Goal: Task Accomplishment & Management: Use online tool/utility

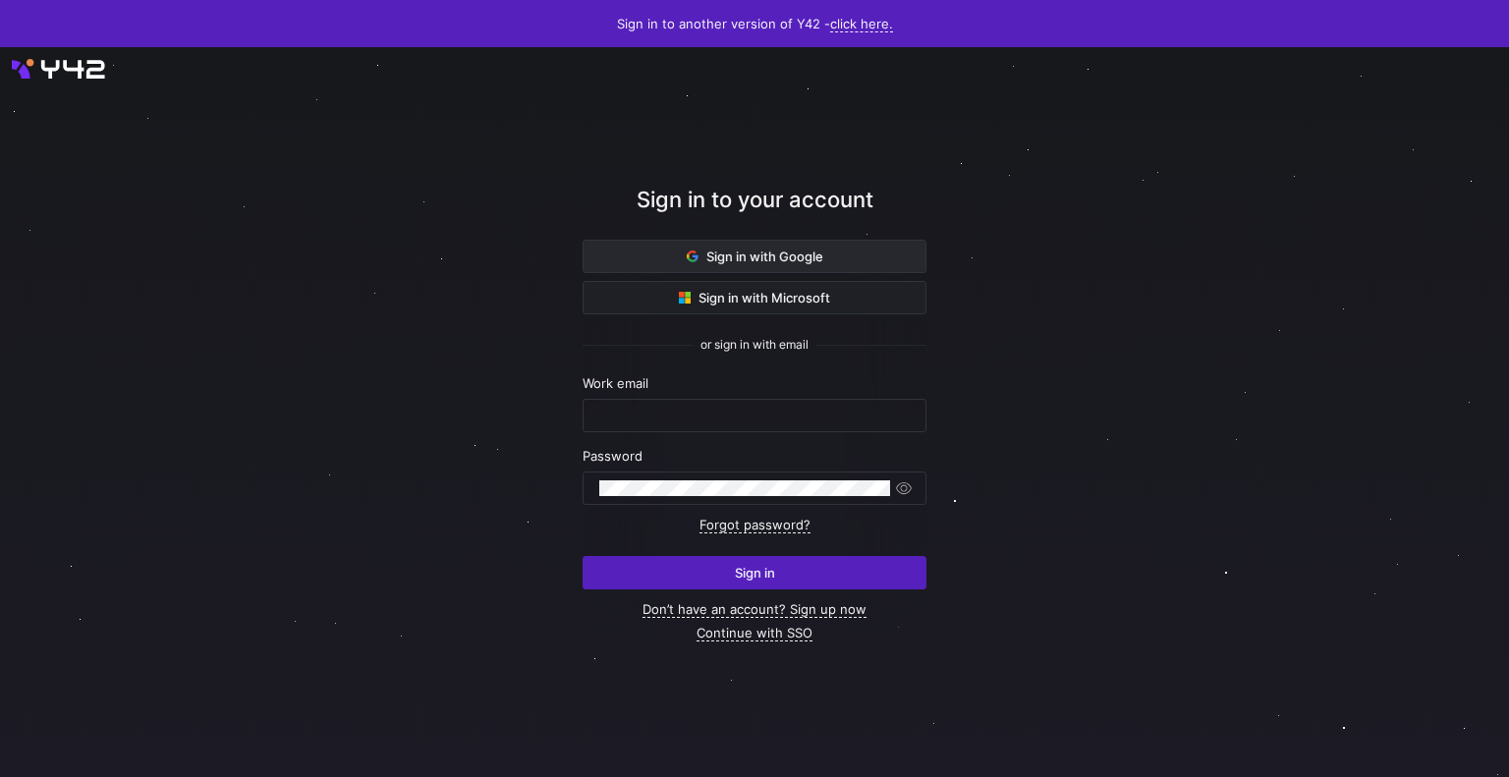
click at [719, 253] on span "Sign in with Google" at bounding box center [755, 257] width 137 height 16
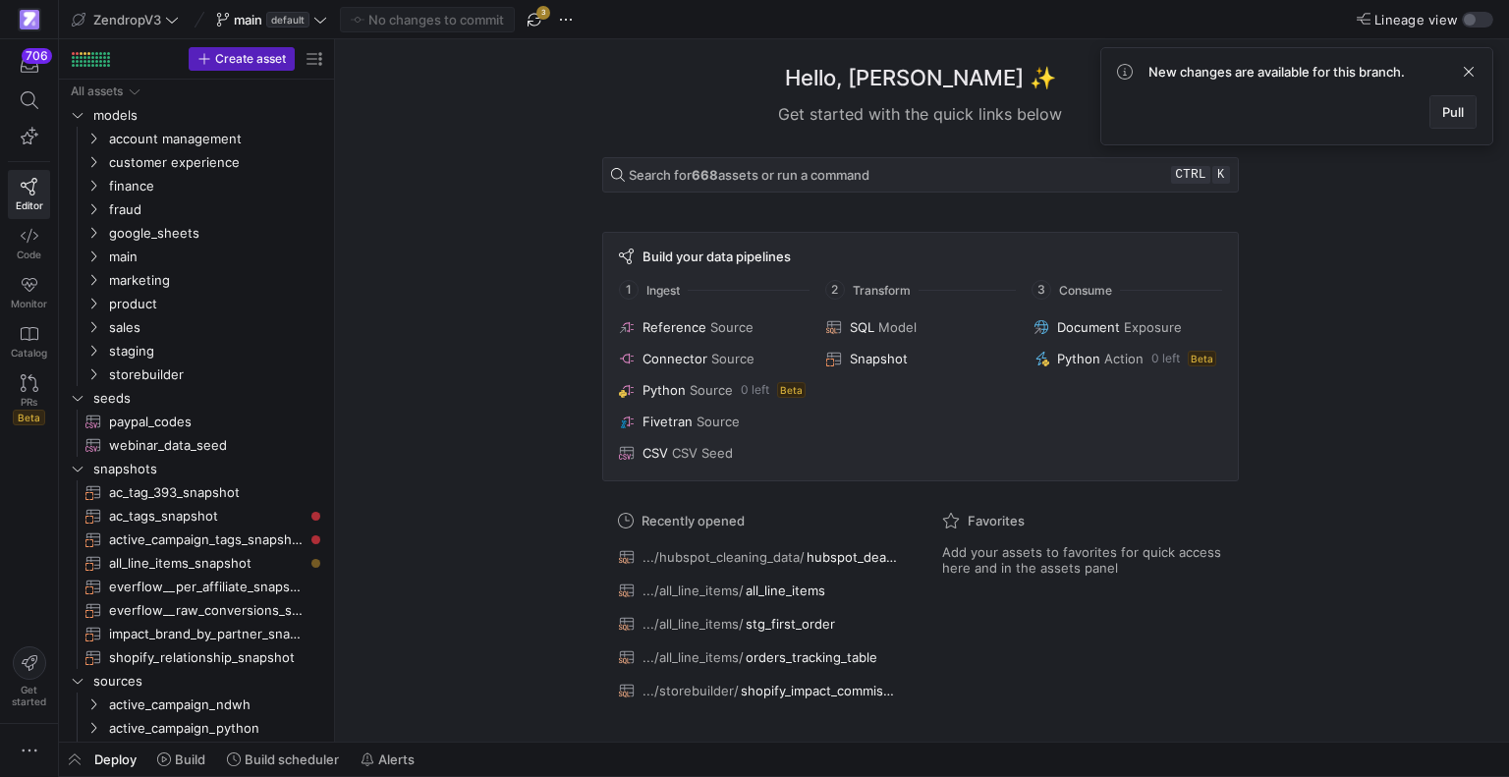
click at [1433, 108] on span at bounding box center [1453, 111] width 45 height 31
click at [145, 233] on span "google_sheets" at bounding box center [192, 233] width 167 height 23
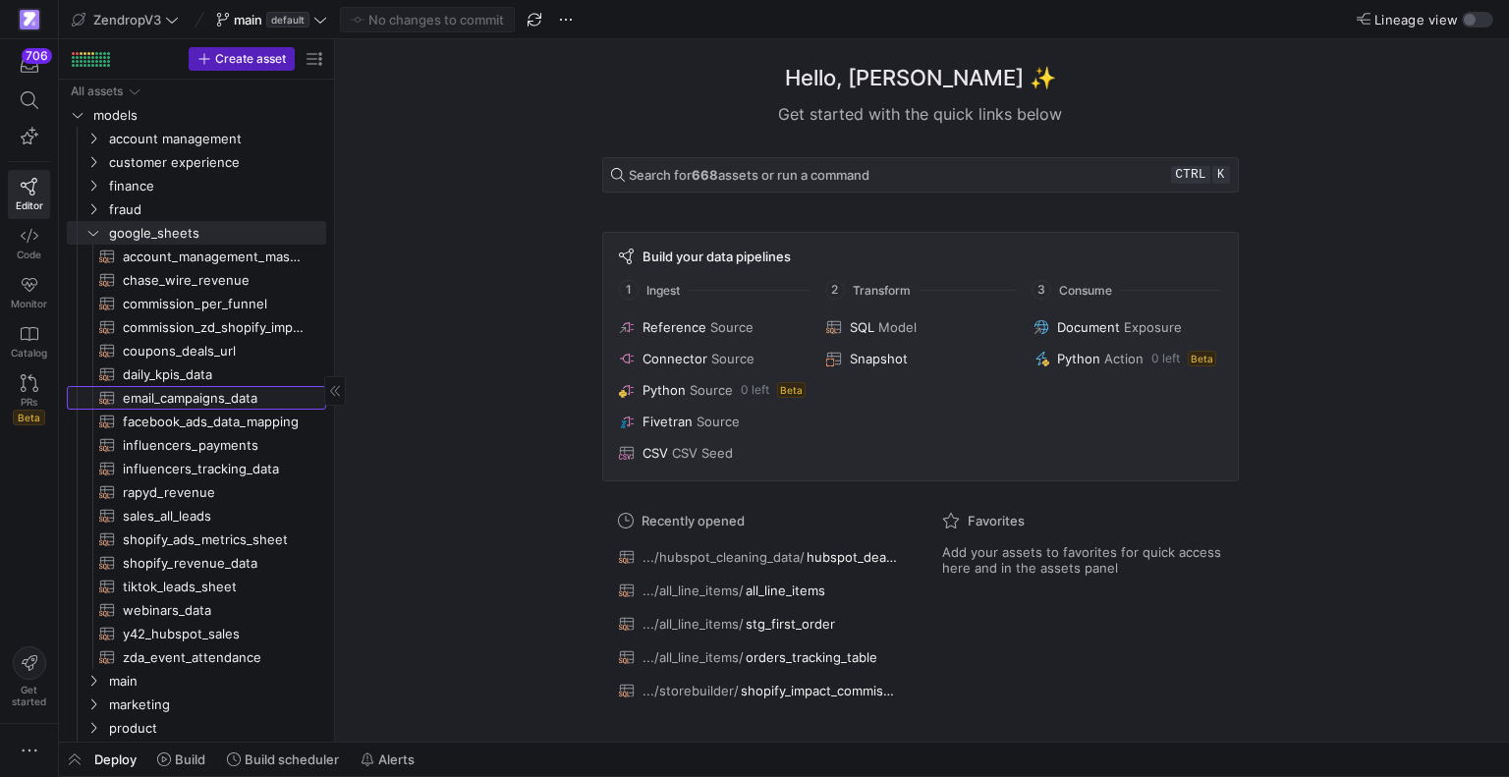
click at [219, 406] on span "email_campaigns_data​​​​​​​​​​" at bounding box center [213, 398] width 181 height 23
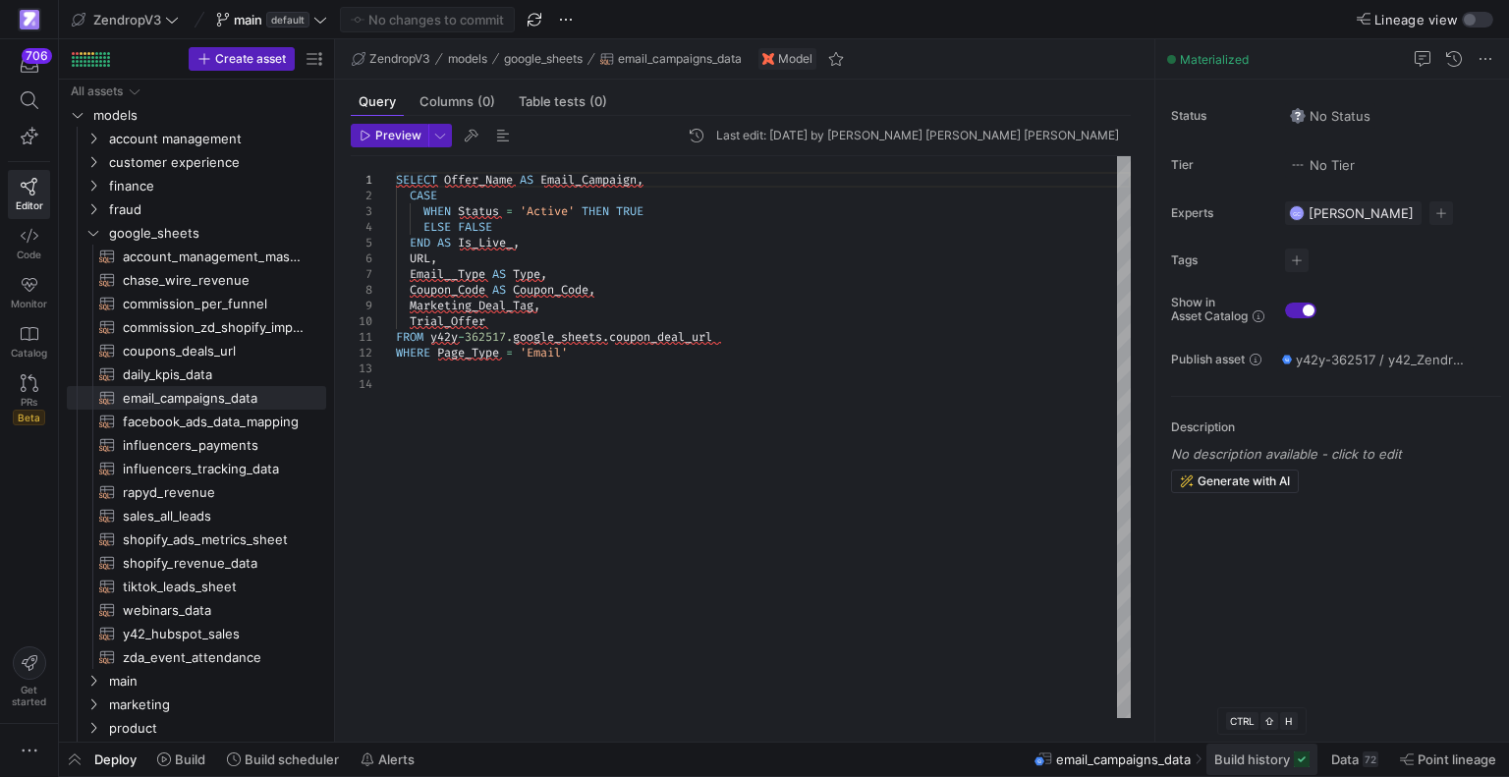
click at [1271, 766] on span "Build history" at bounding box center [1253, 760] width 76 height 16
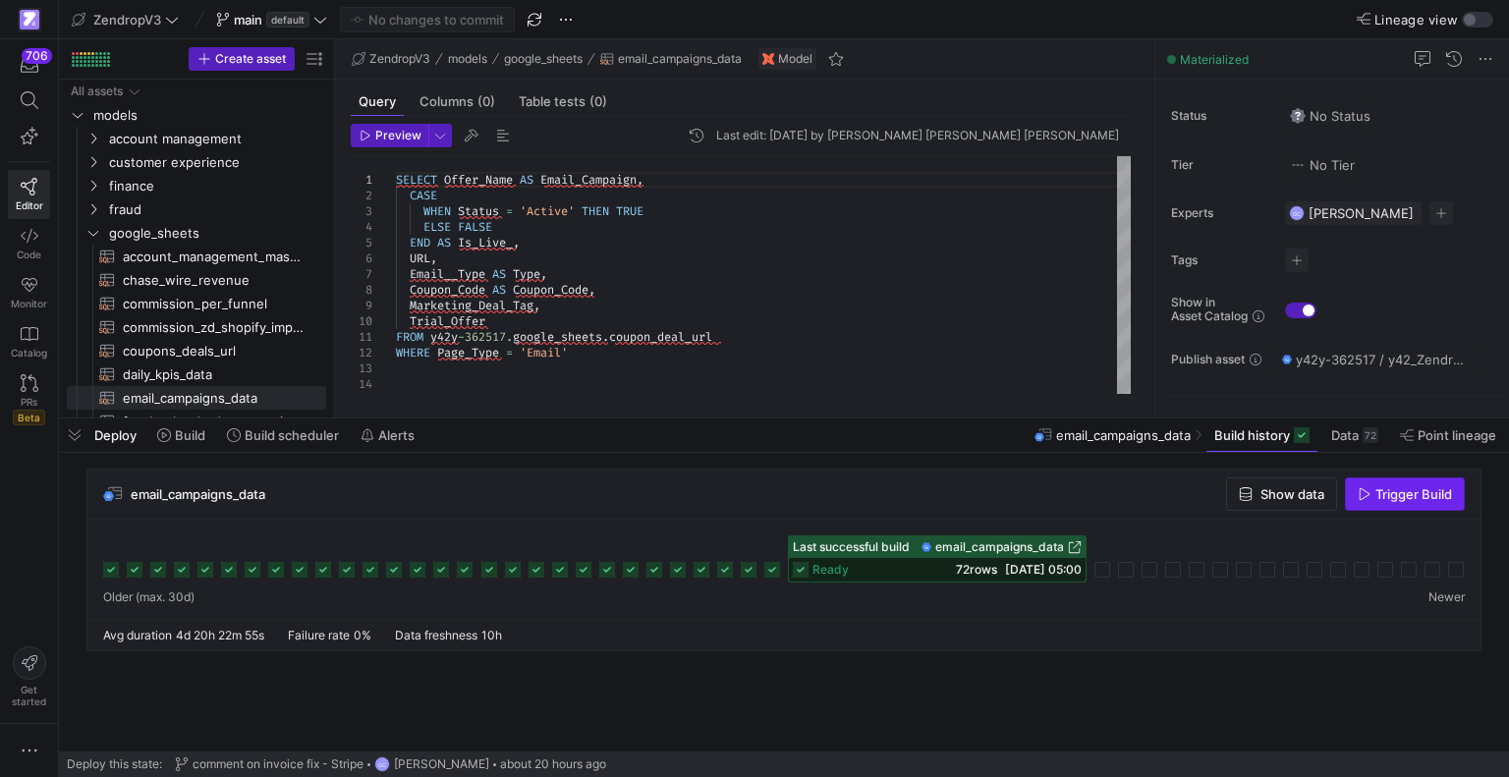
click at [1358, 486] on span "Trigger Build" at bounding box center [1405, 494] width 94 height 16
click at [1237, 442] on span "Build history" at bounding box center [1253, 435] width 76 height 16
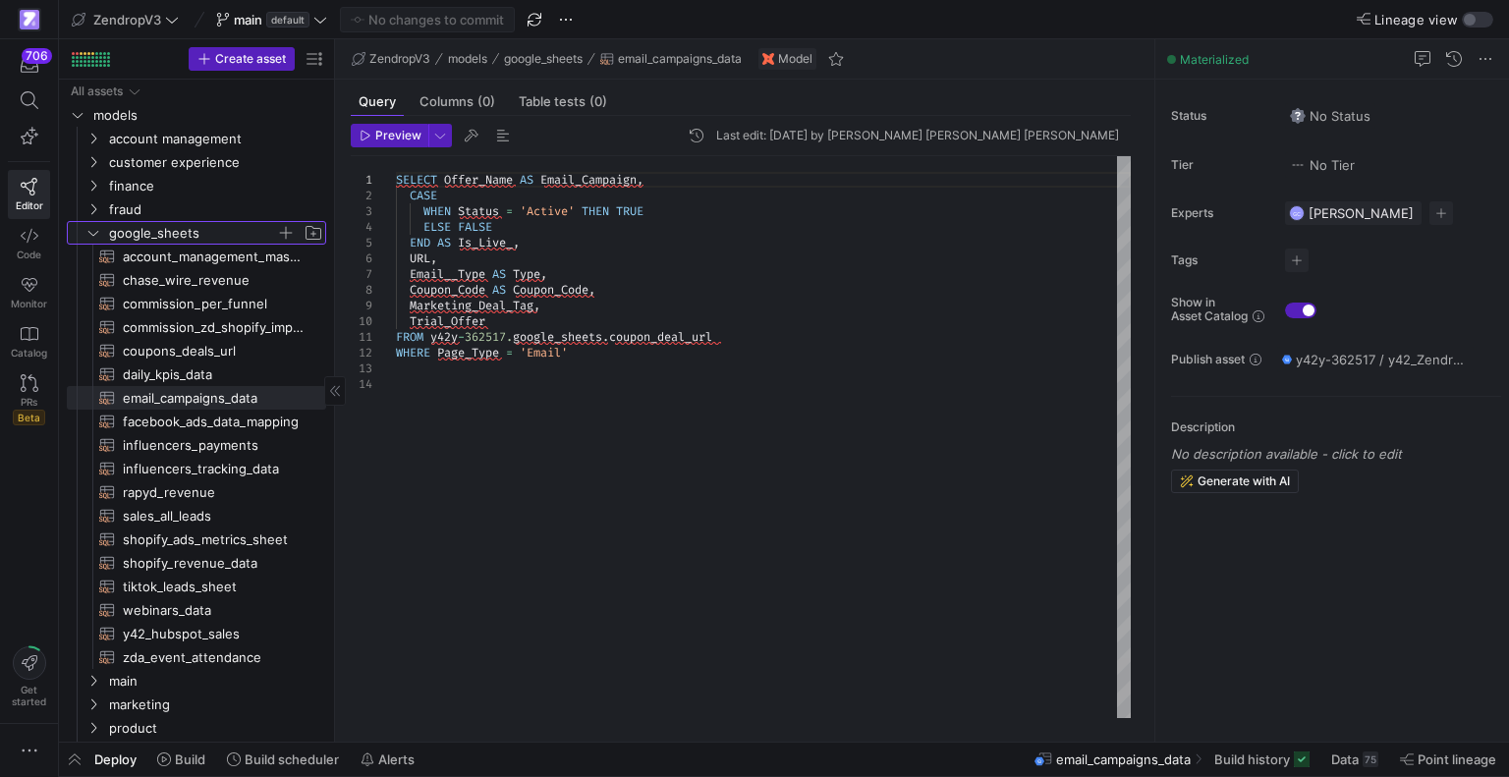
click at [96, 234] on icon "Press SPACE to select this row." at bounding box center [93, 233] width 14 height 12
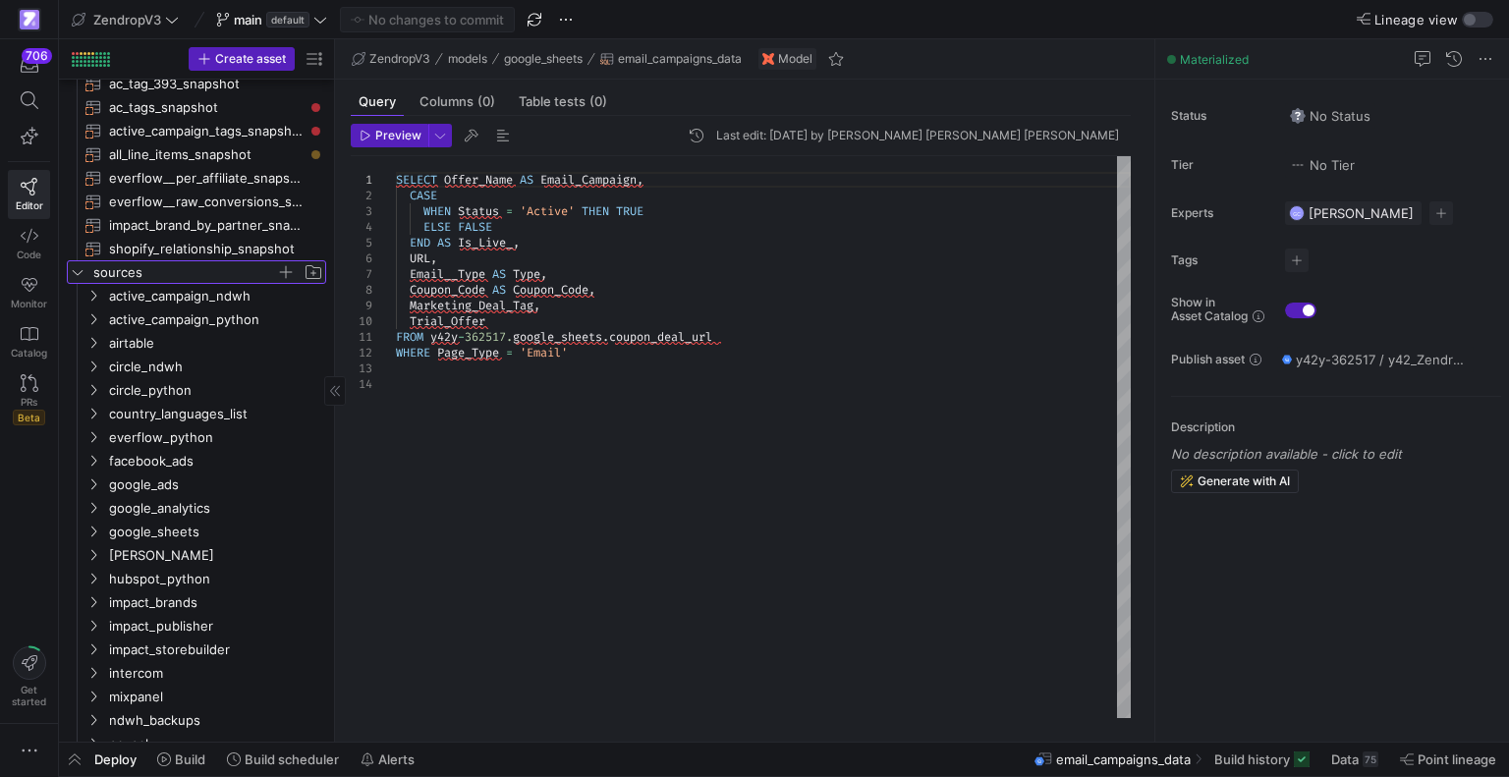
click at [74, 273] on icon "Press SPACE to select this row." at bounding box center [78, 272] width 14 height 12
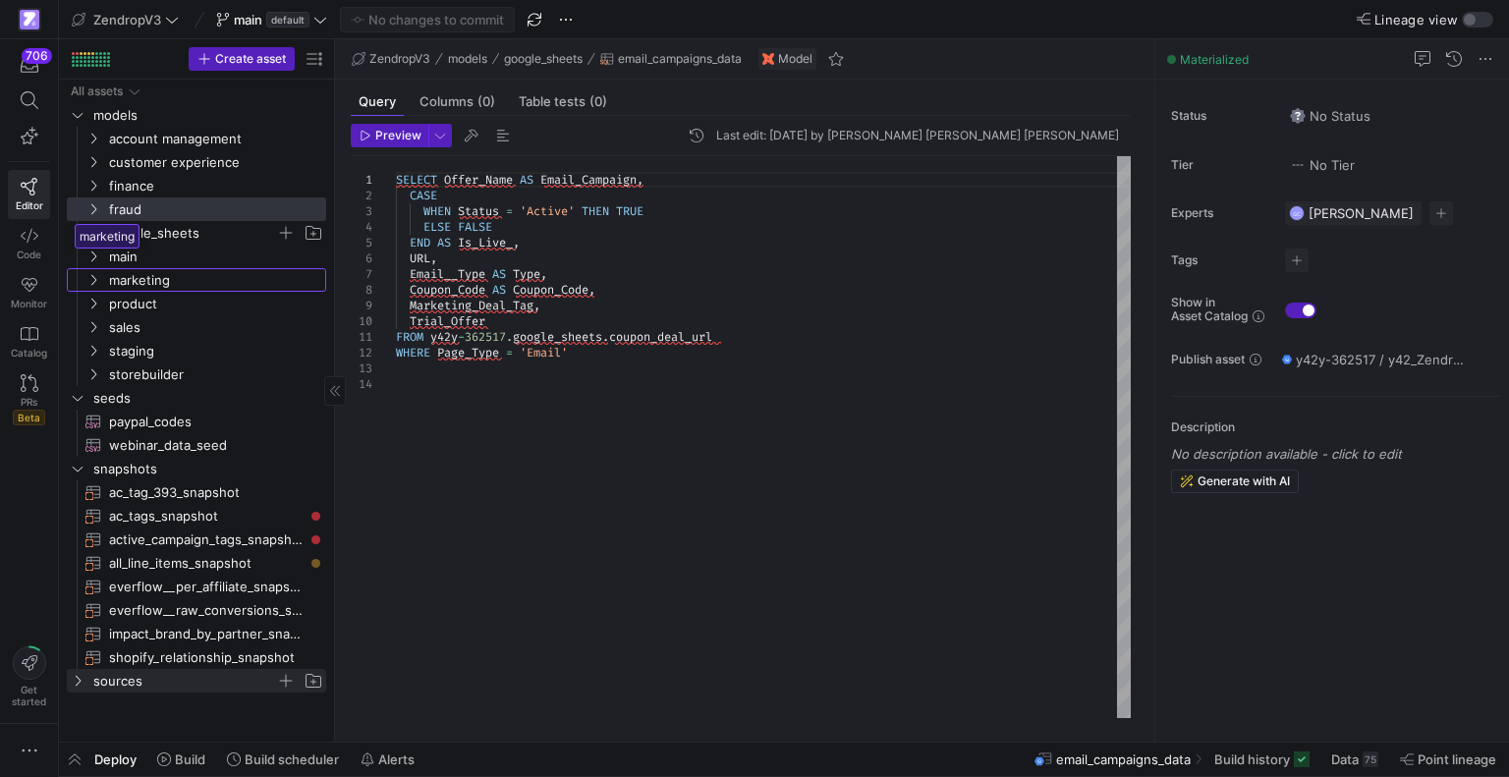
drag, startPoint x: 74, startPoint y: 273, endPoint x: 69, endPoint y: 215, distance: 58.2
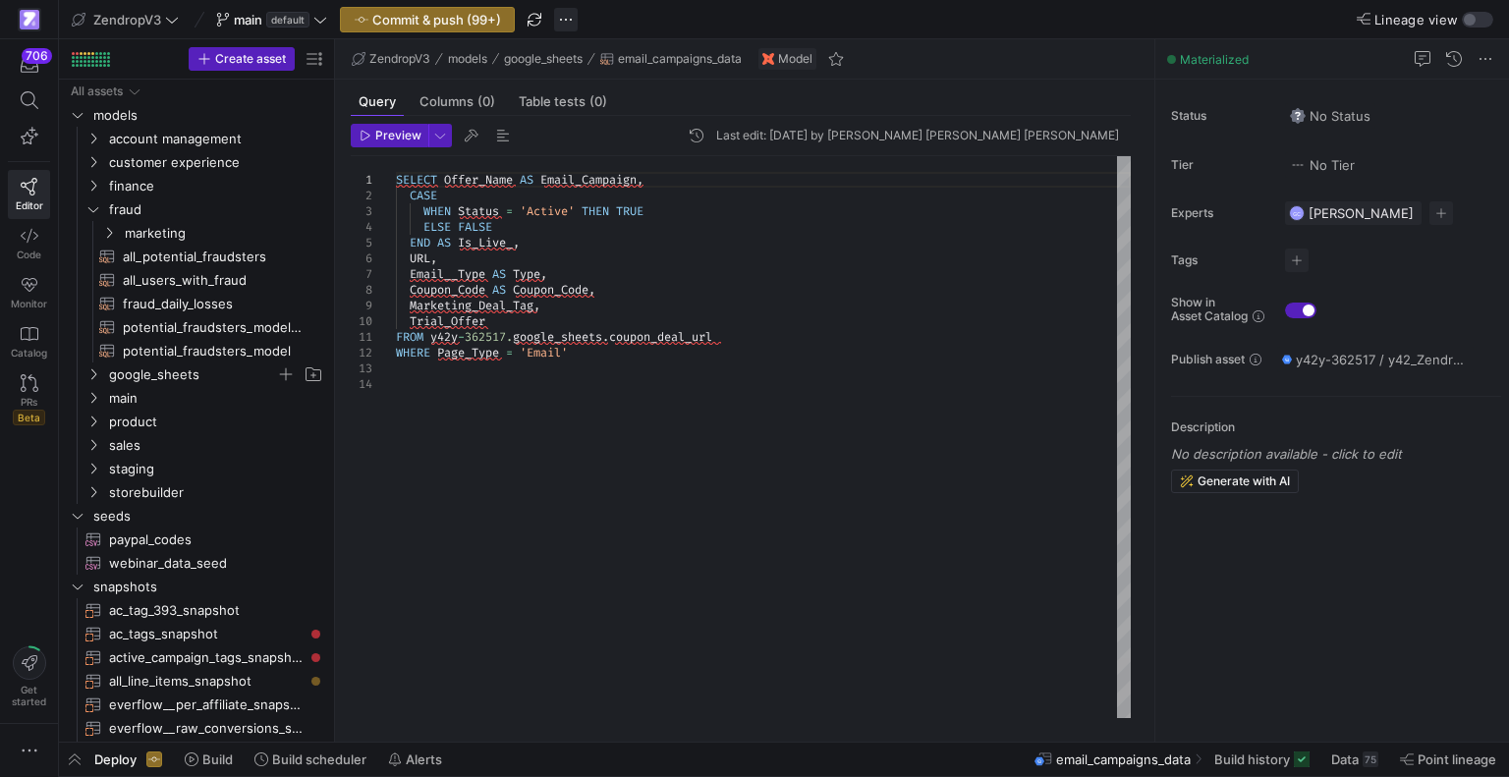
click at [571, 17] on span "button" at bounding box center [566, 20] width 24 height 24
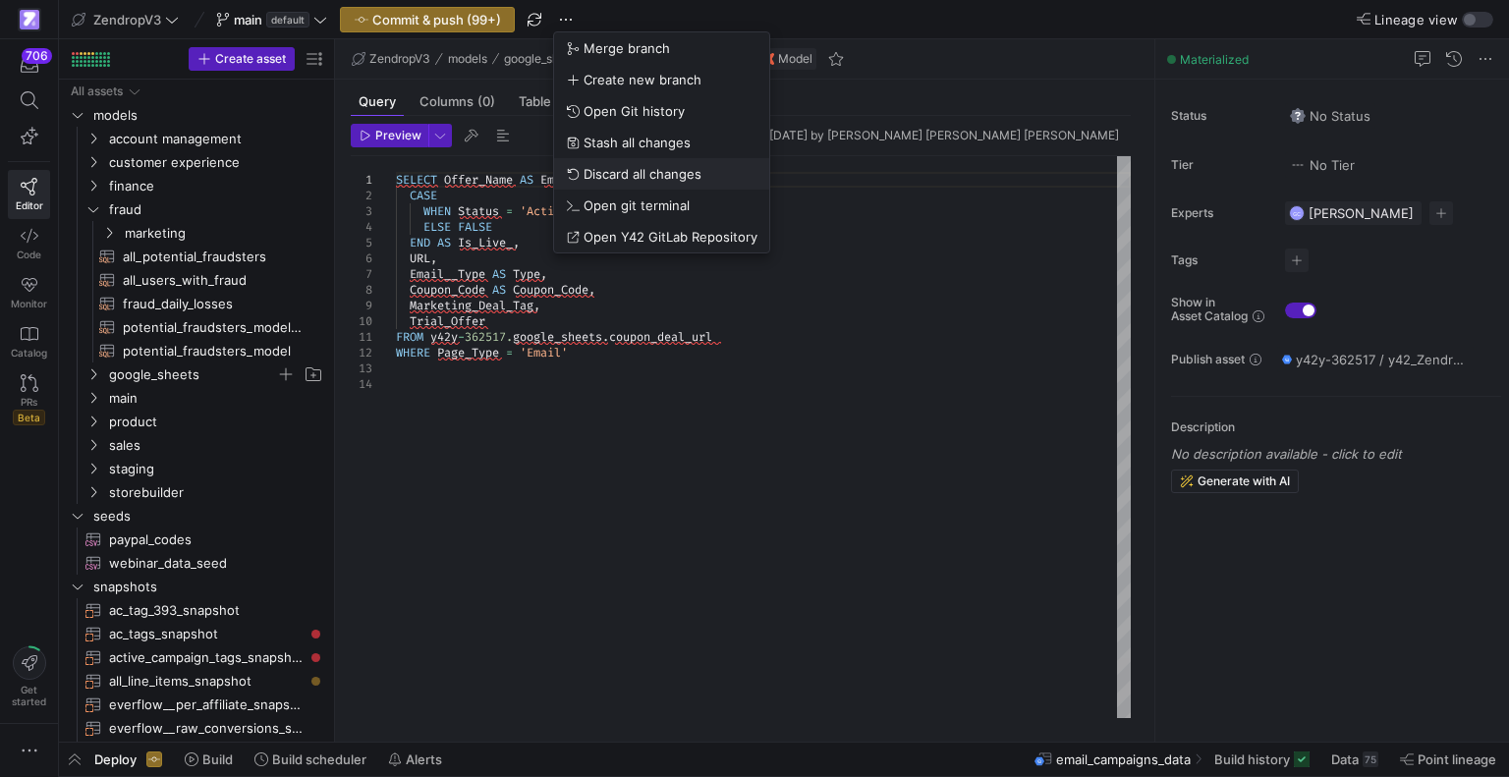
click at [615, 169] on span "Discard all changes" at bounding box center [643, 174] width 118 height 16
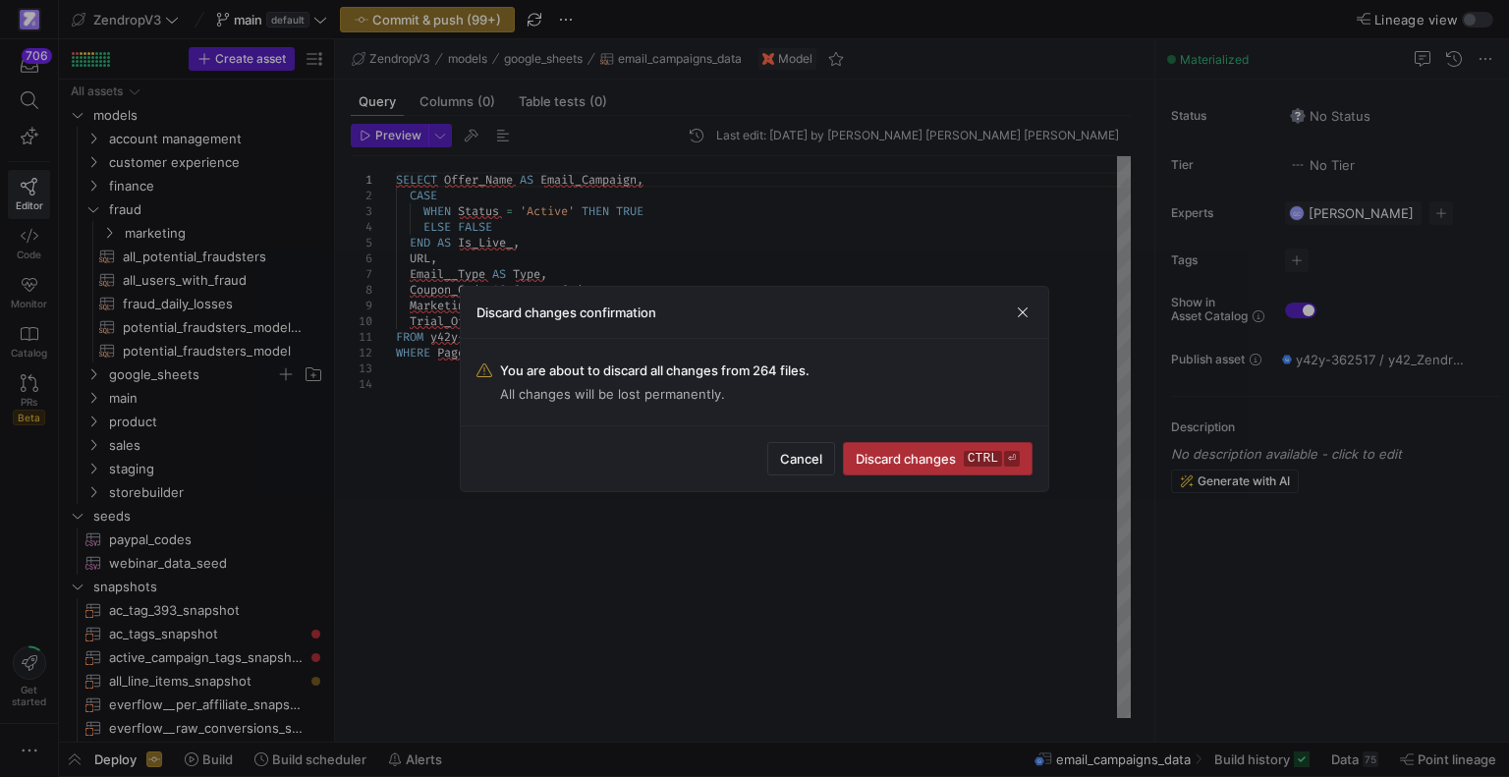
click at [944, 473] on span "submit" at bounding box center [938, 458] width 188 height 31
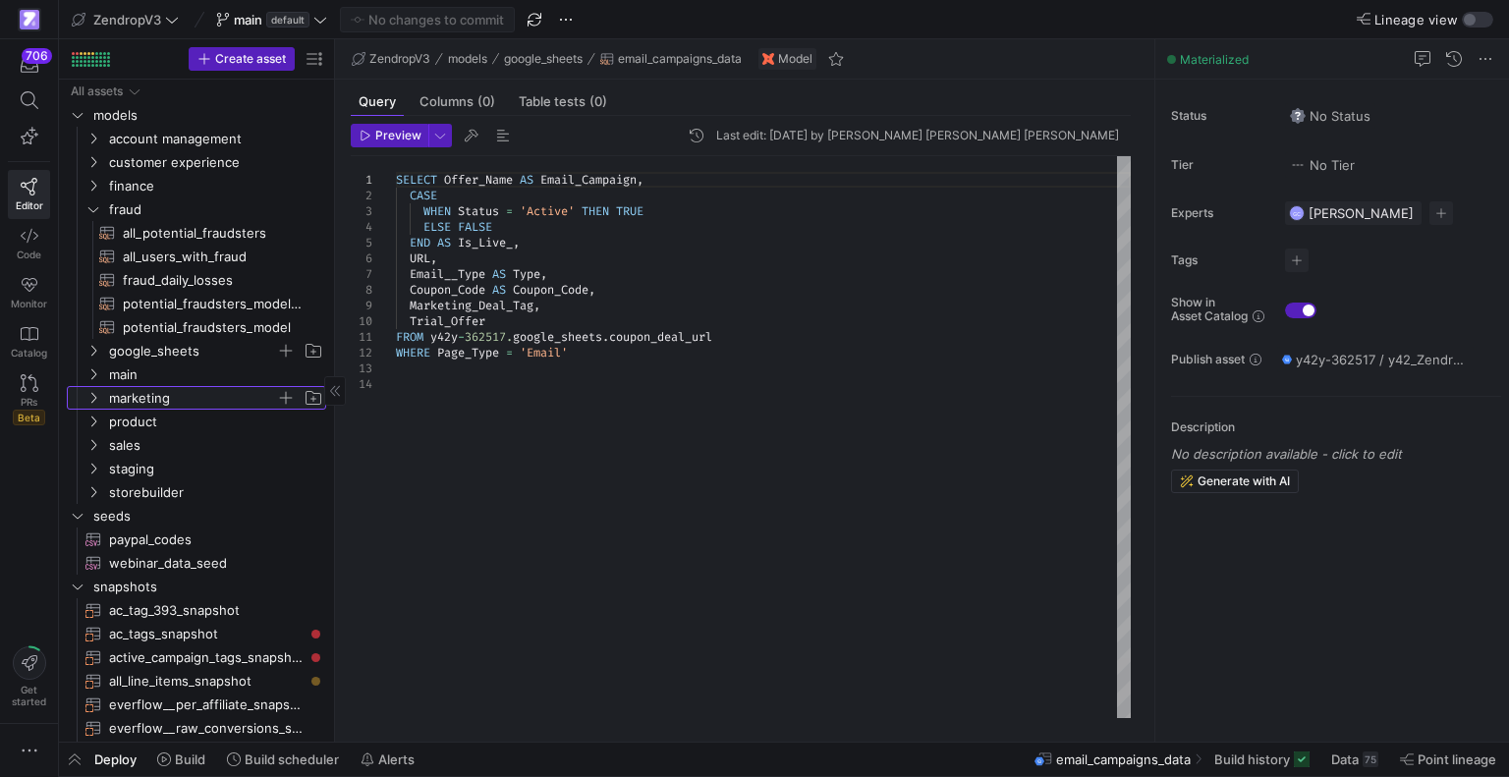
click at [194, 392] on span "marketing" at bounding box center [192, 398] width 167 height 23
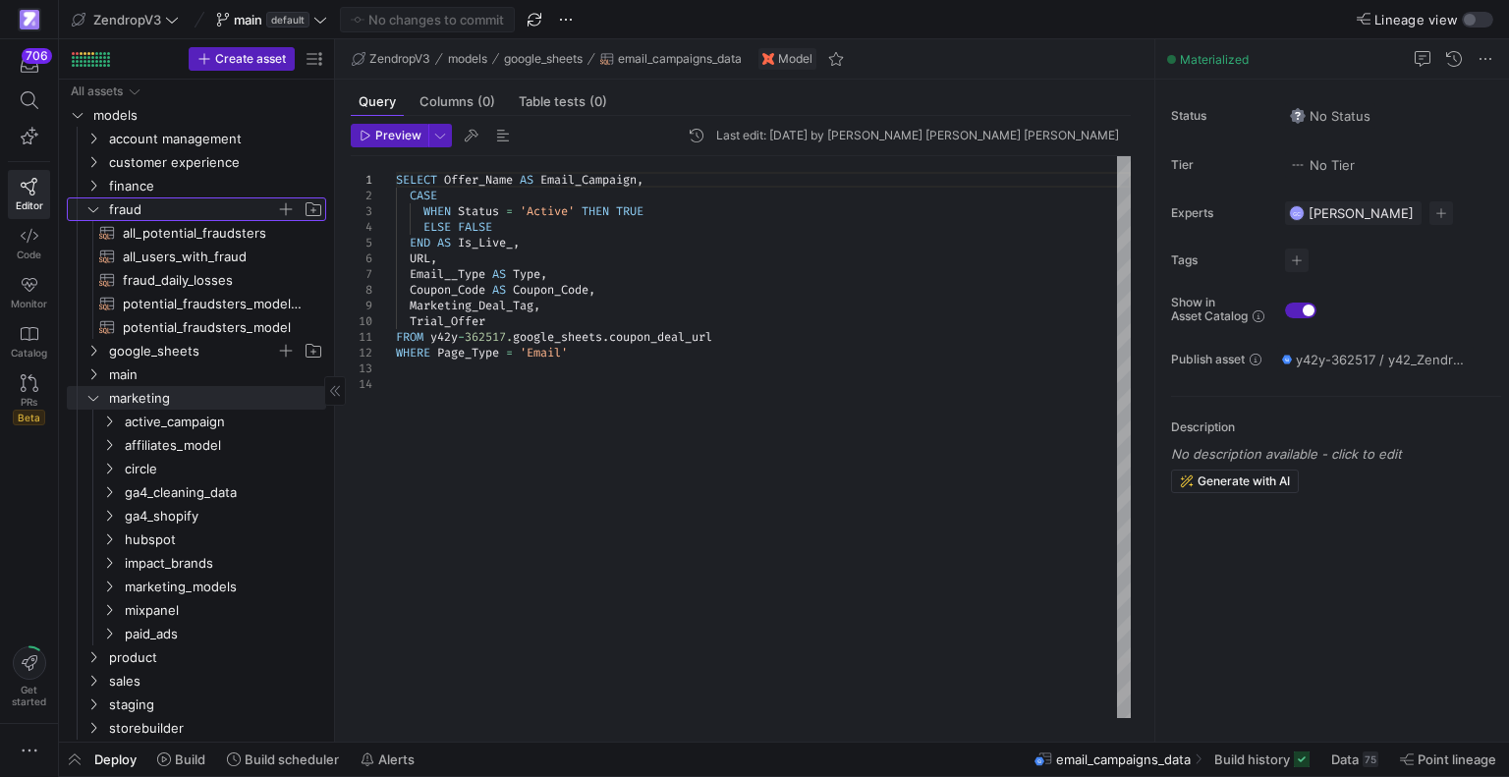
click at [92, 212] on icon "Press SPACE to select this row." at bounding box center [93, 209] width 14 height 12
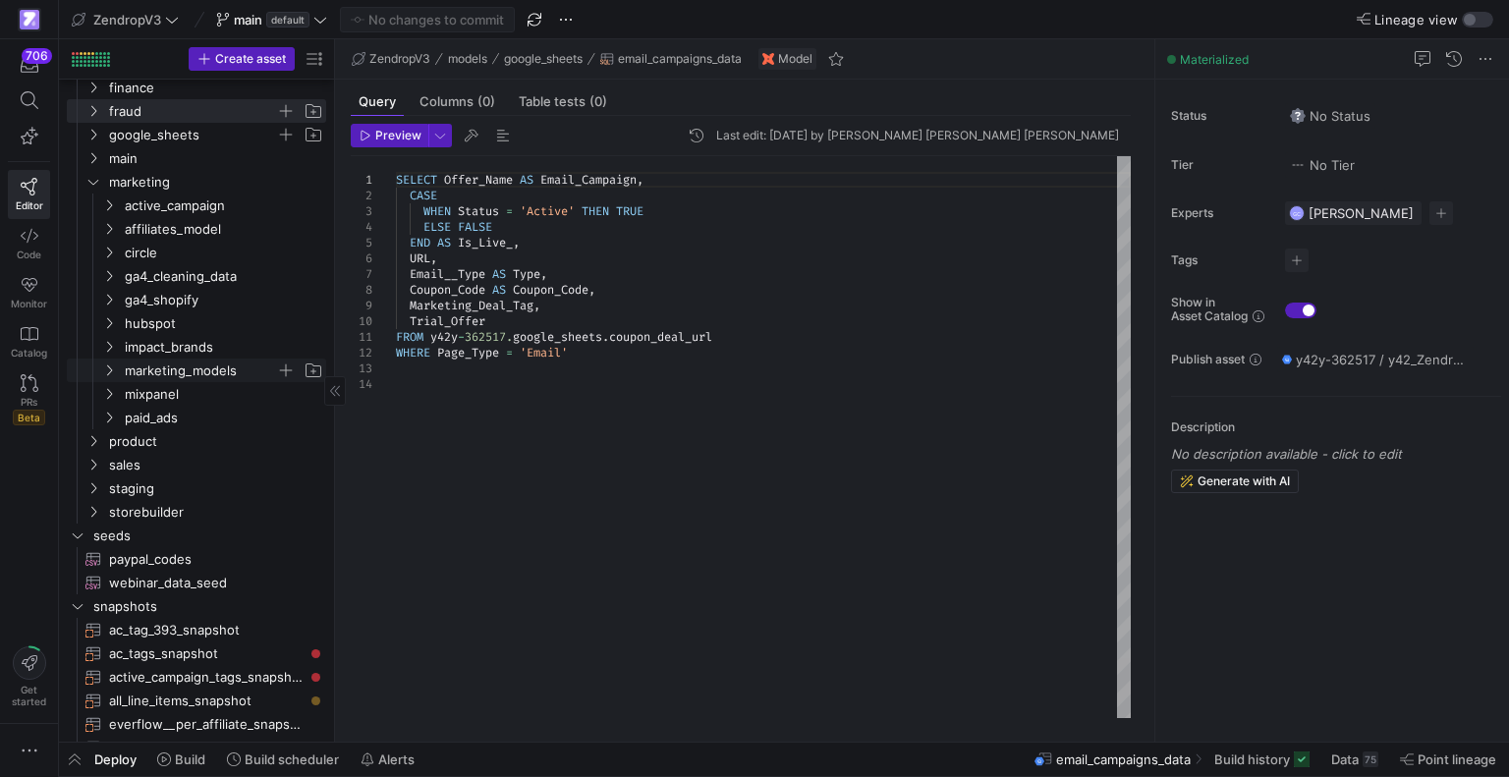
click at [185, 367] on span "marketing_models" at bounding box center [200, 371] width 151 height 23
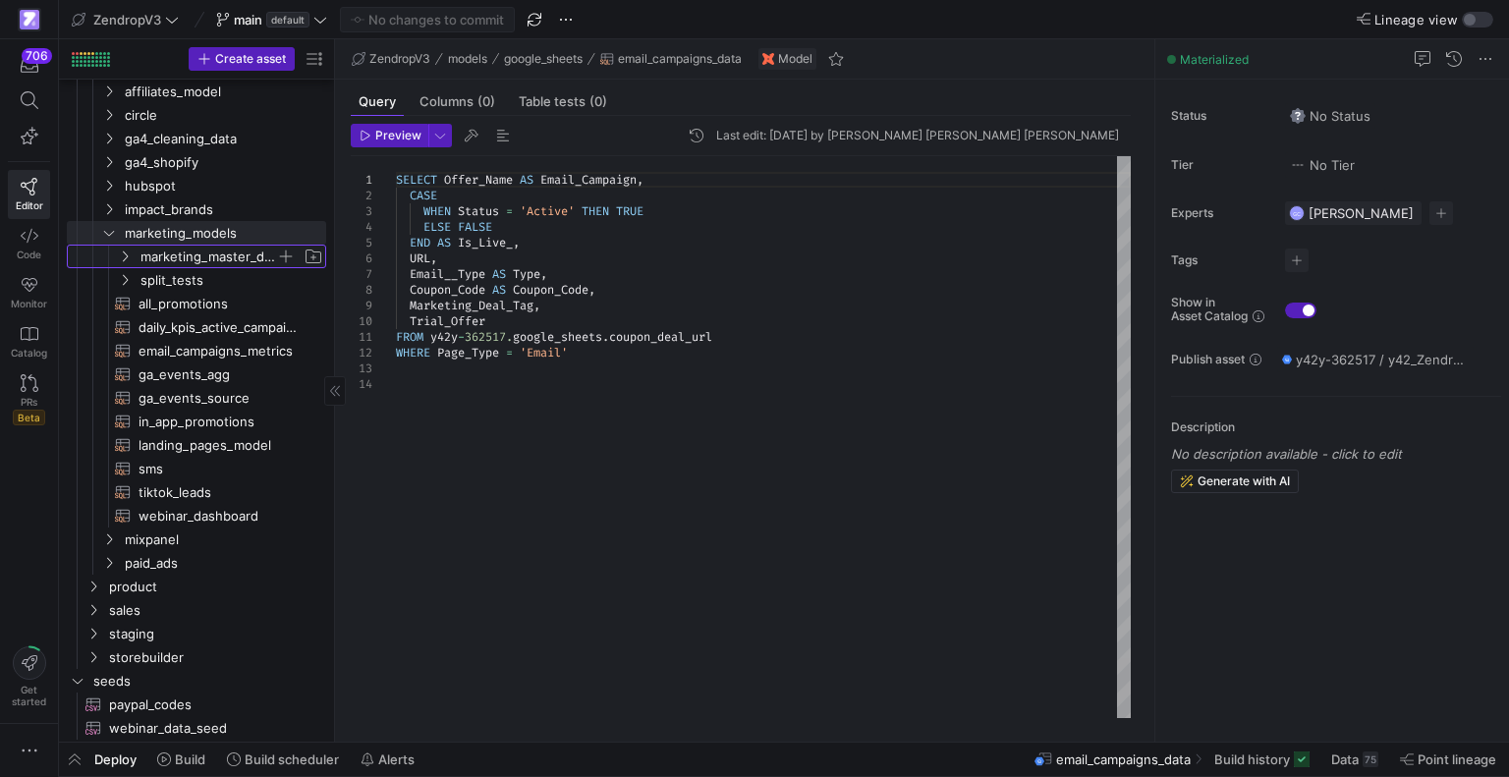
click at [181, 256] on span "marketing_master_dashboard" at bounding box center [209, 257] width 136 height 23
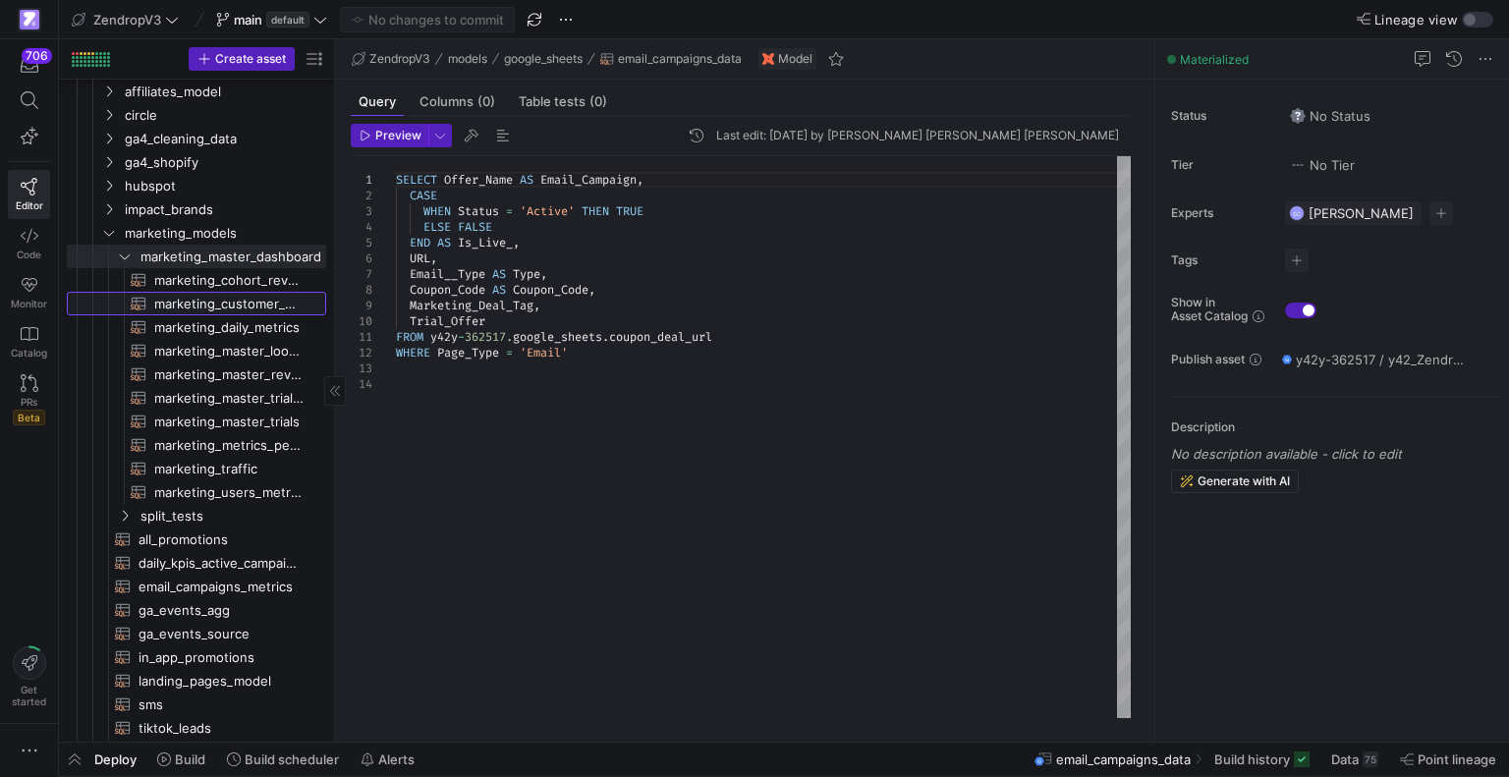
click at [194, 313] on link "marketing_customer_waterfall​​​​​​​​​​" at bounding box center [196, 304] width 259 height 24
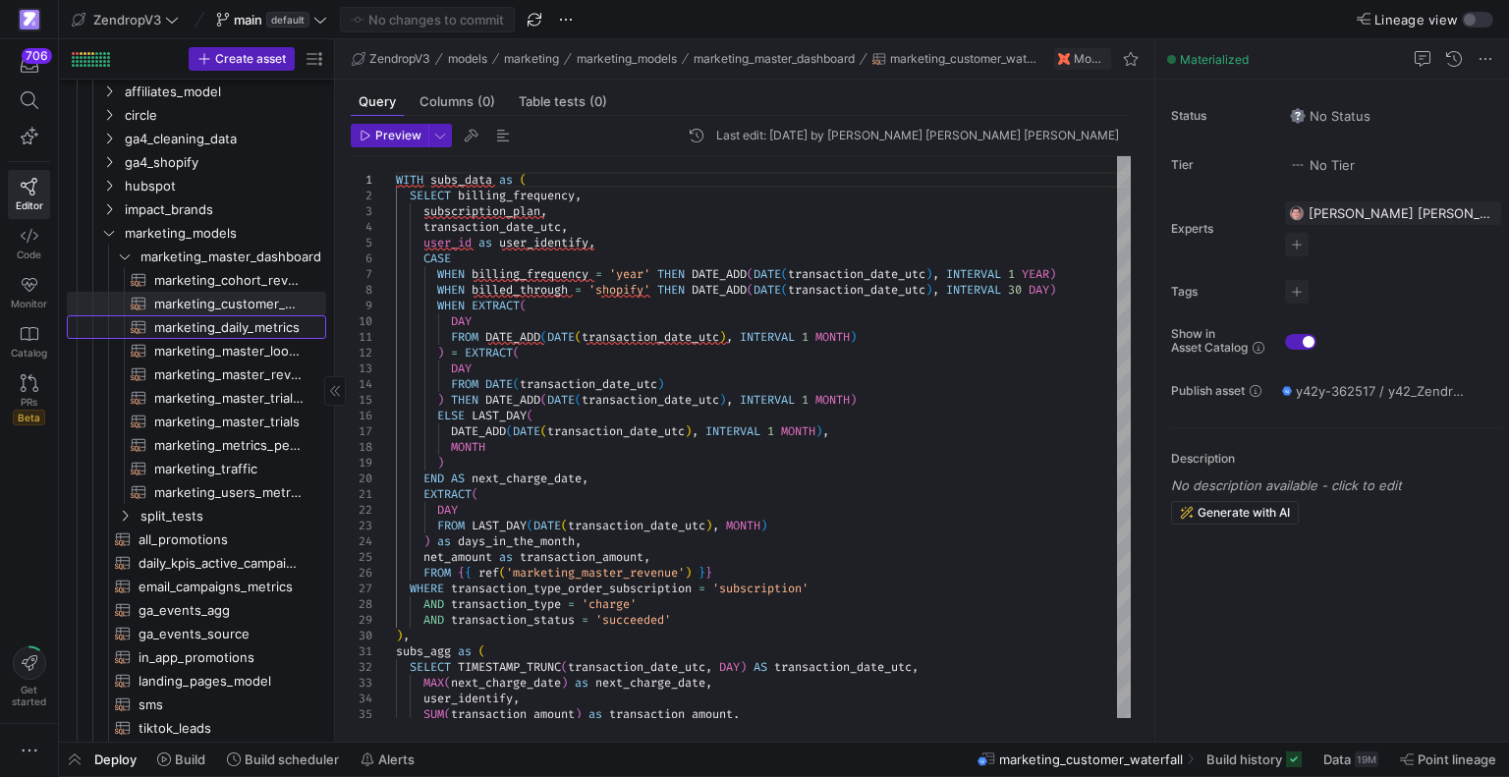
click at [195, 322] on span "marketing_daily_metrics​​​​​​​​​​" at bounding box center [228, 327] width 149 height 23
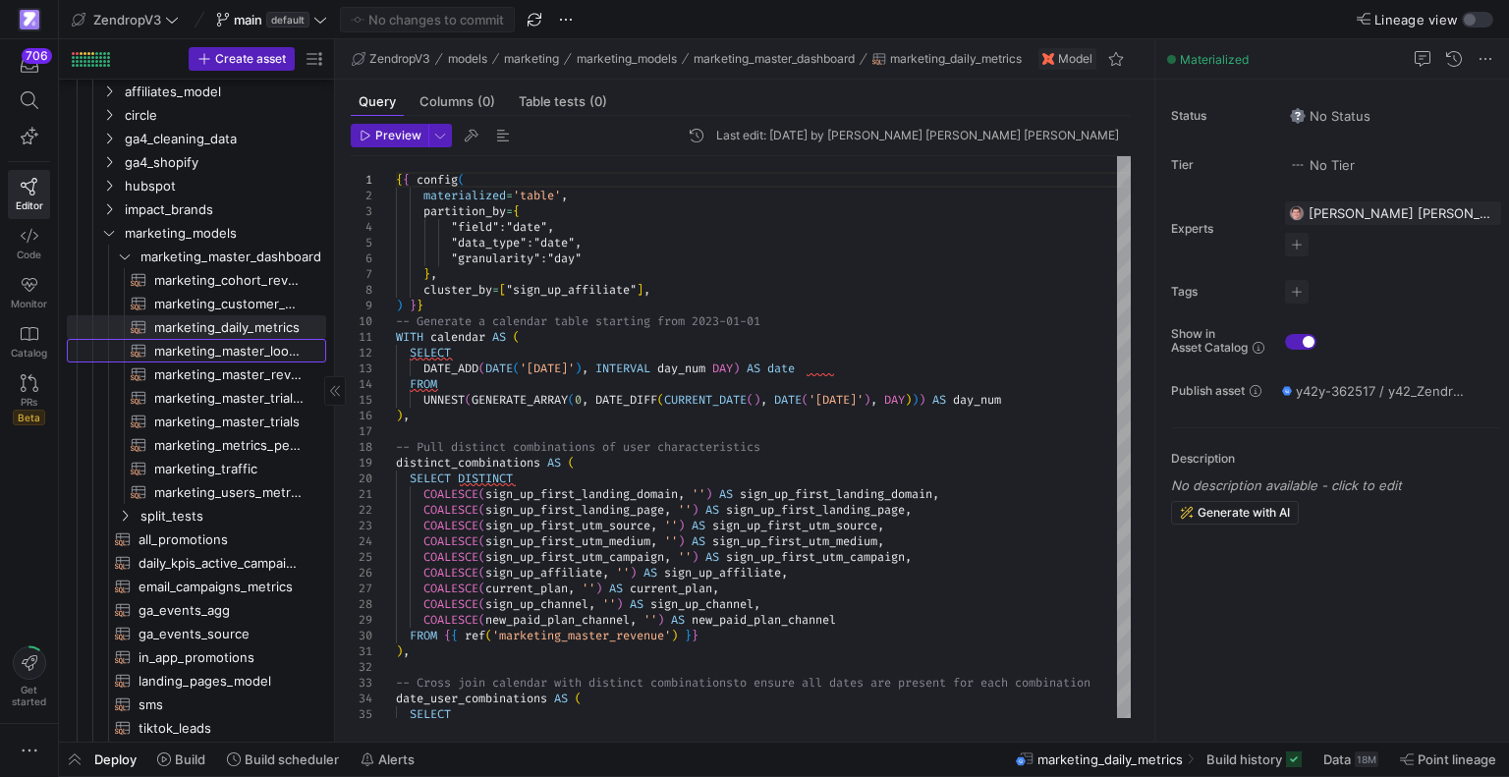
click at [200, 353] on span "marketing_master_lookup​​​​​​​​​​" at bounding box center [228, 351] width 149 height 23
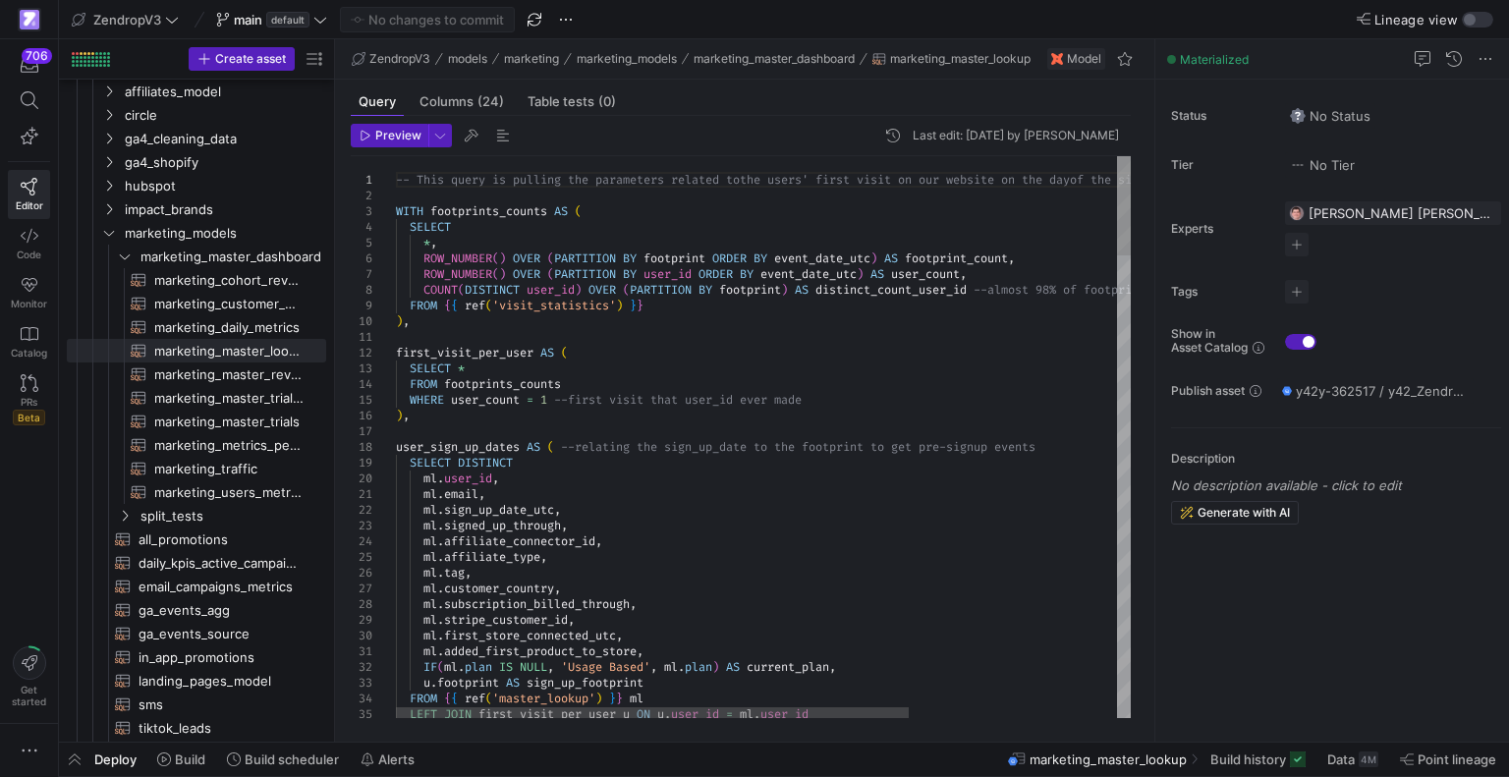
type textarea "first_visit_per_user AS ( SELECT * FROM footprints_counts WHERE user_count = 1 …"
type textarea "c"
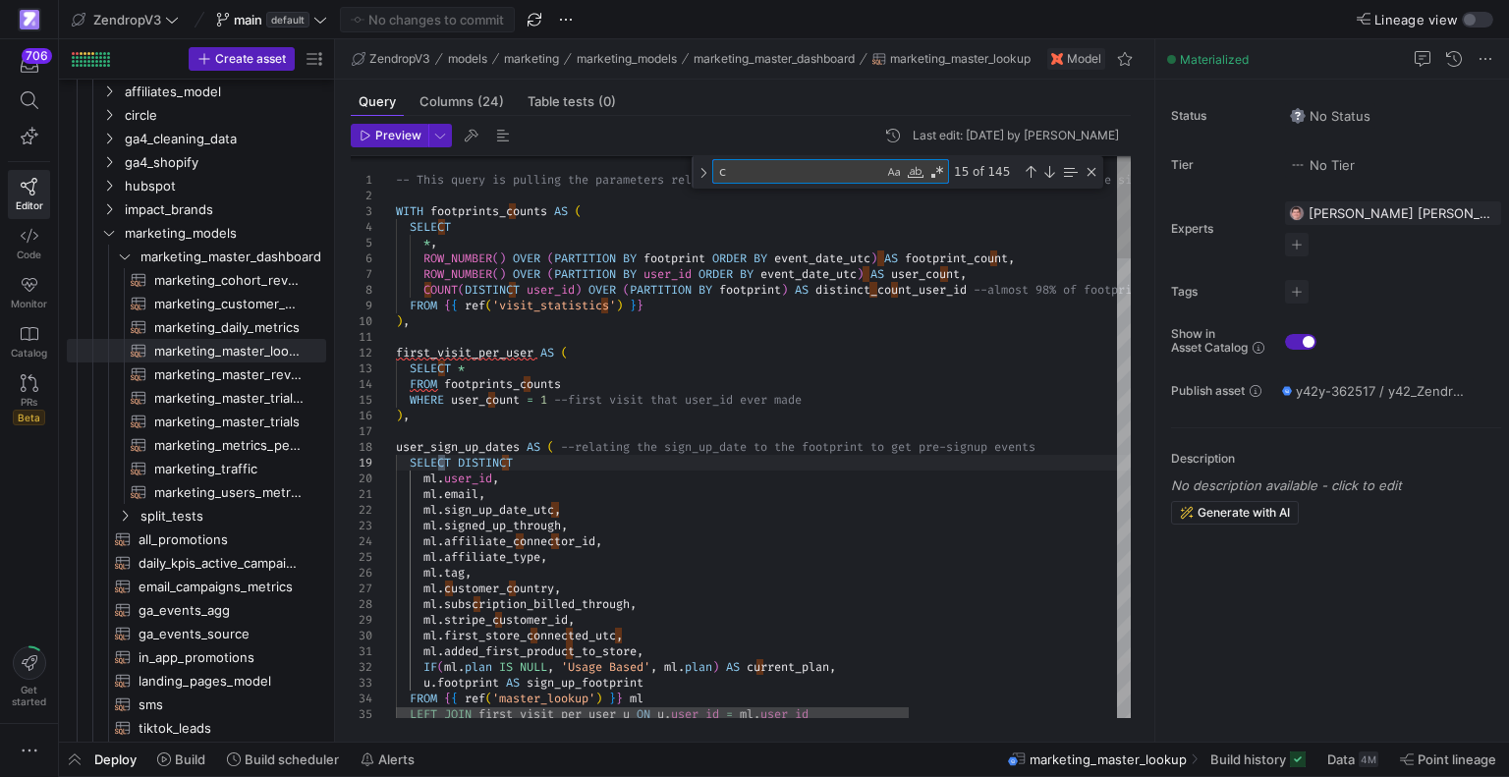
type textarea "[DOMAIN_NAME], [DOMAIN_NAME]_up_date_utc, ml.signed_up_through, ml.affiliate_co…"
type textarea "coupom"
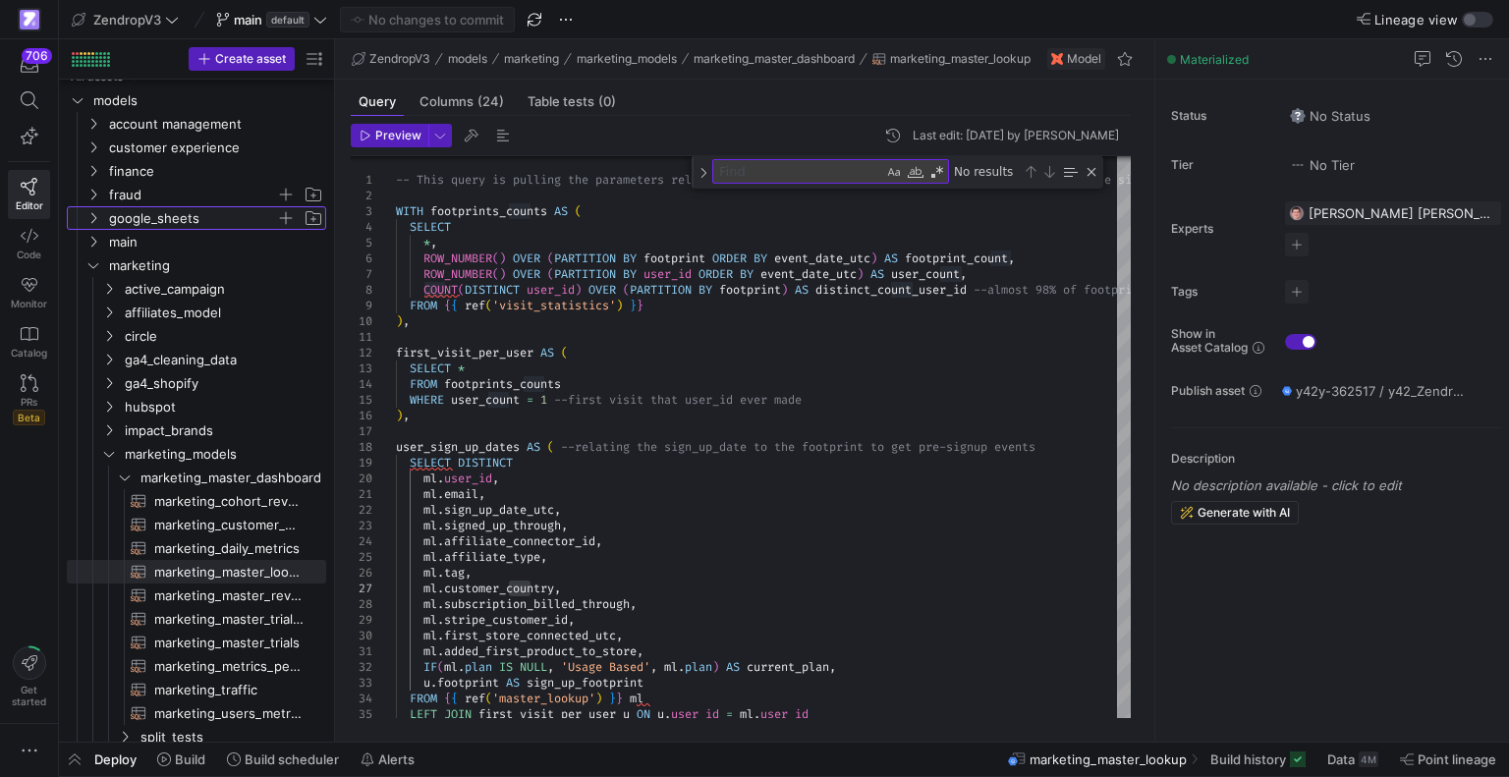
click at [161, 215] on span "google_sheets" at bounding box center [192, 218] width 167 height 23
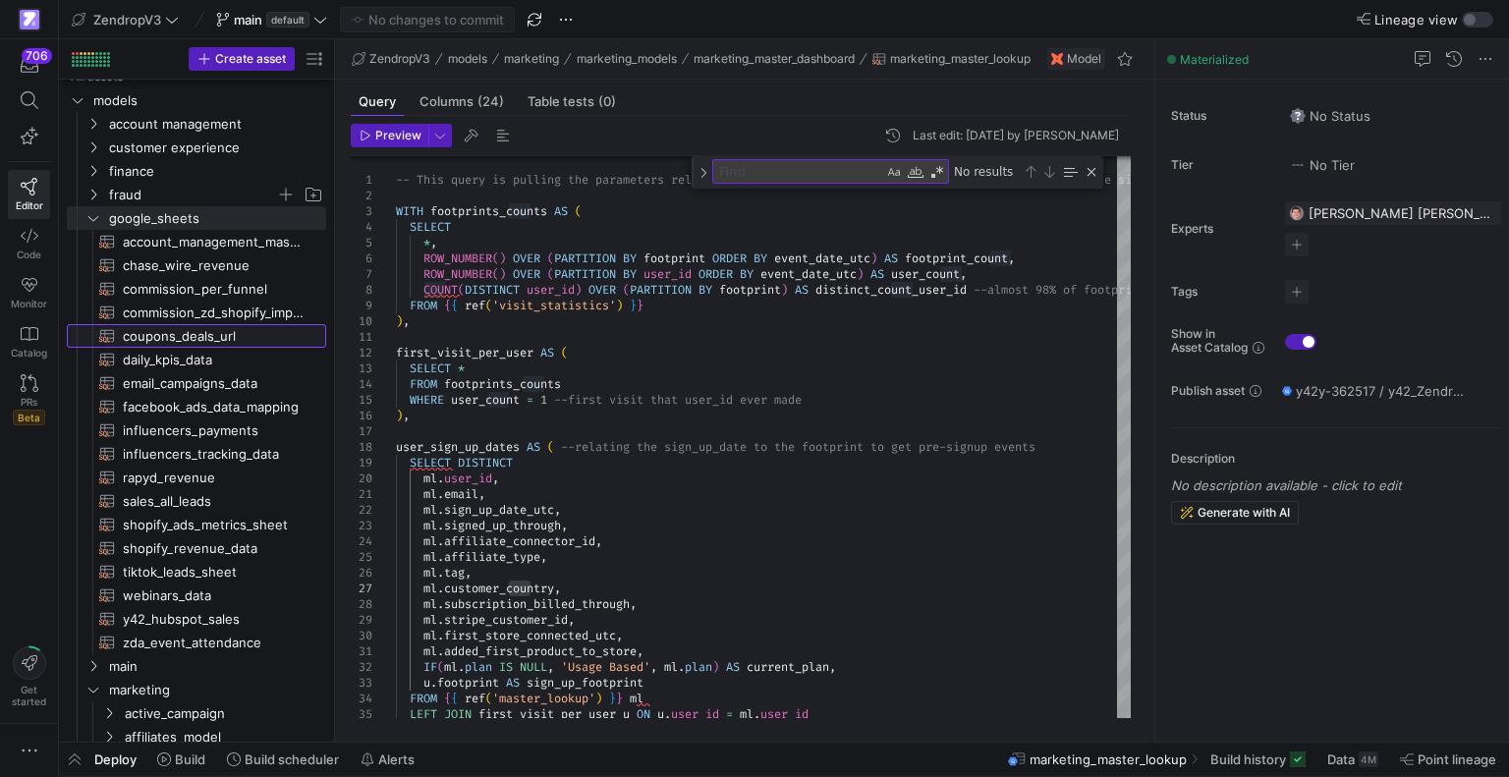
click at [191, 339] on span "coupons_deals_url​​​​​​​​​​" at bounding box center [213, 336] width 181 height 23
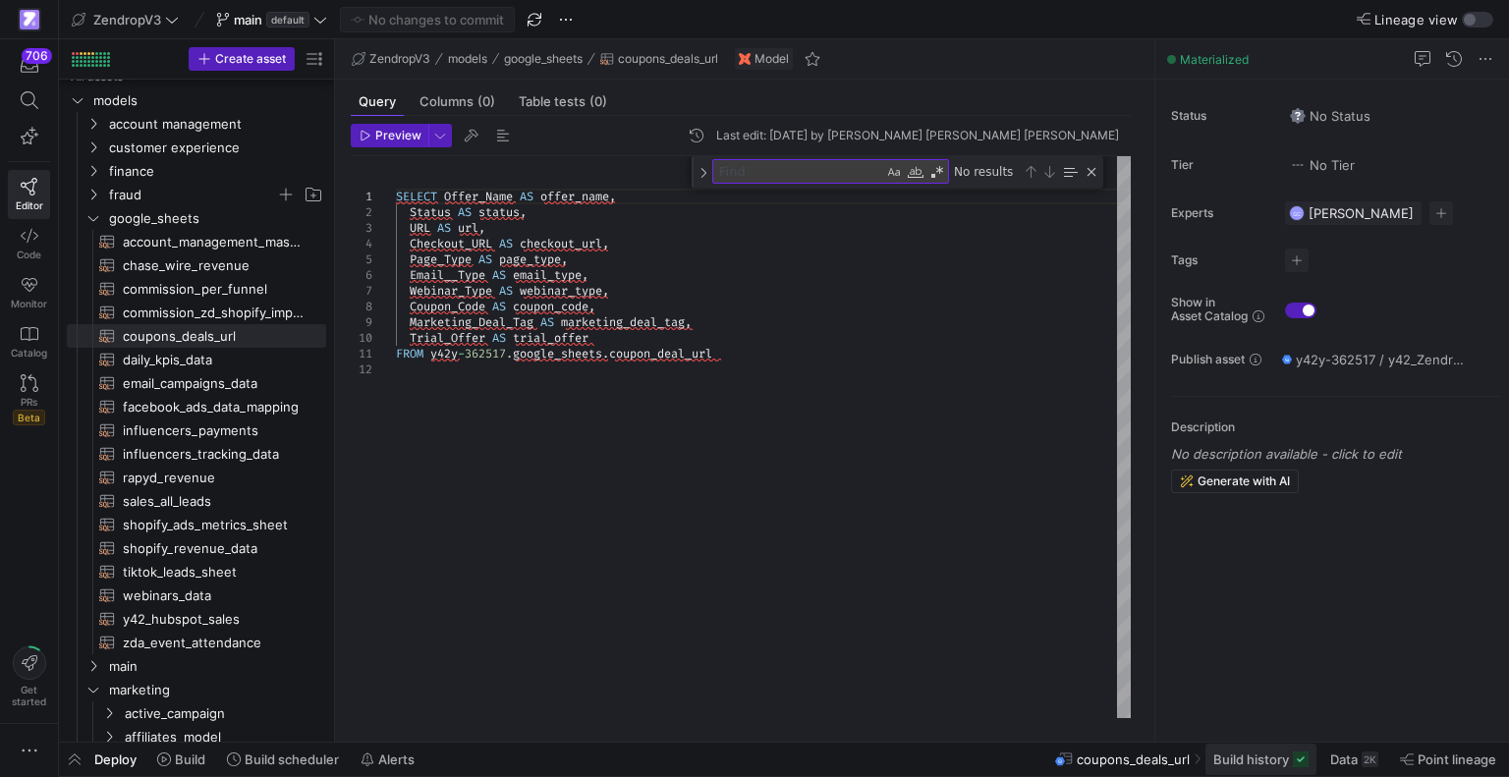
click at [1239, 761] on span "Build history" at bounding box center [1252, 760] width 76 height 16
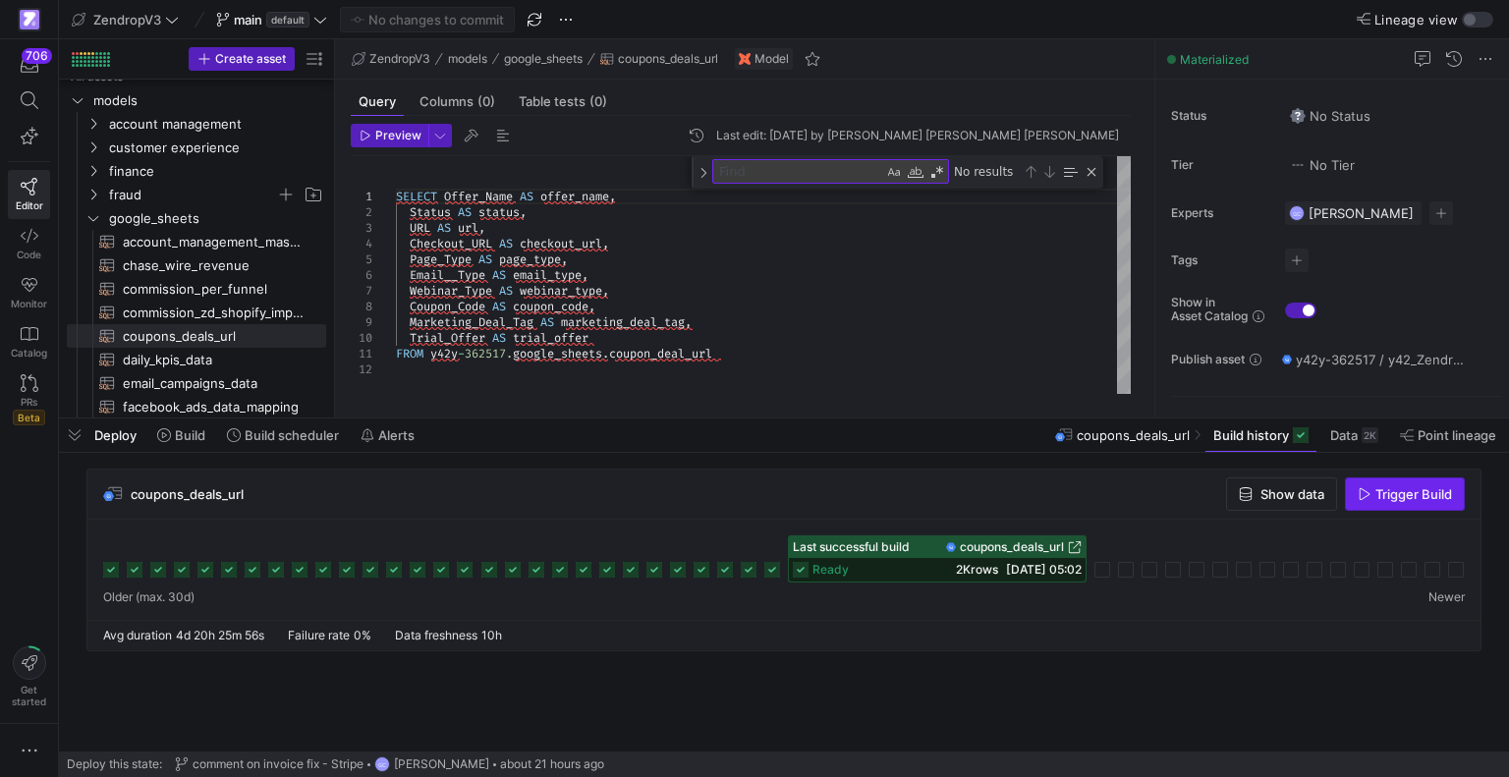
click at [1389, 493] on span "Trigger Build" at bounding box center [1414, 494] width 77 height 16
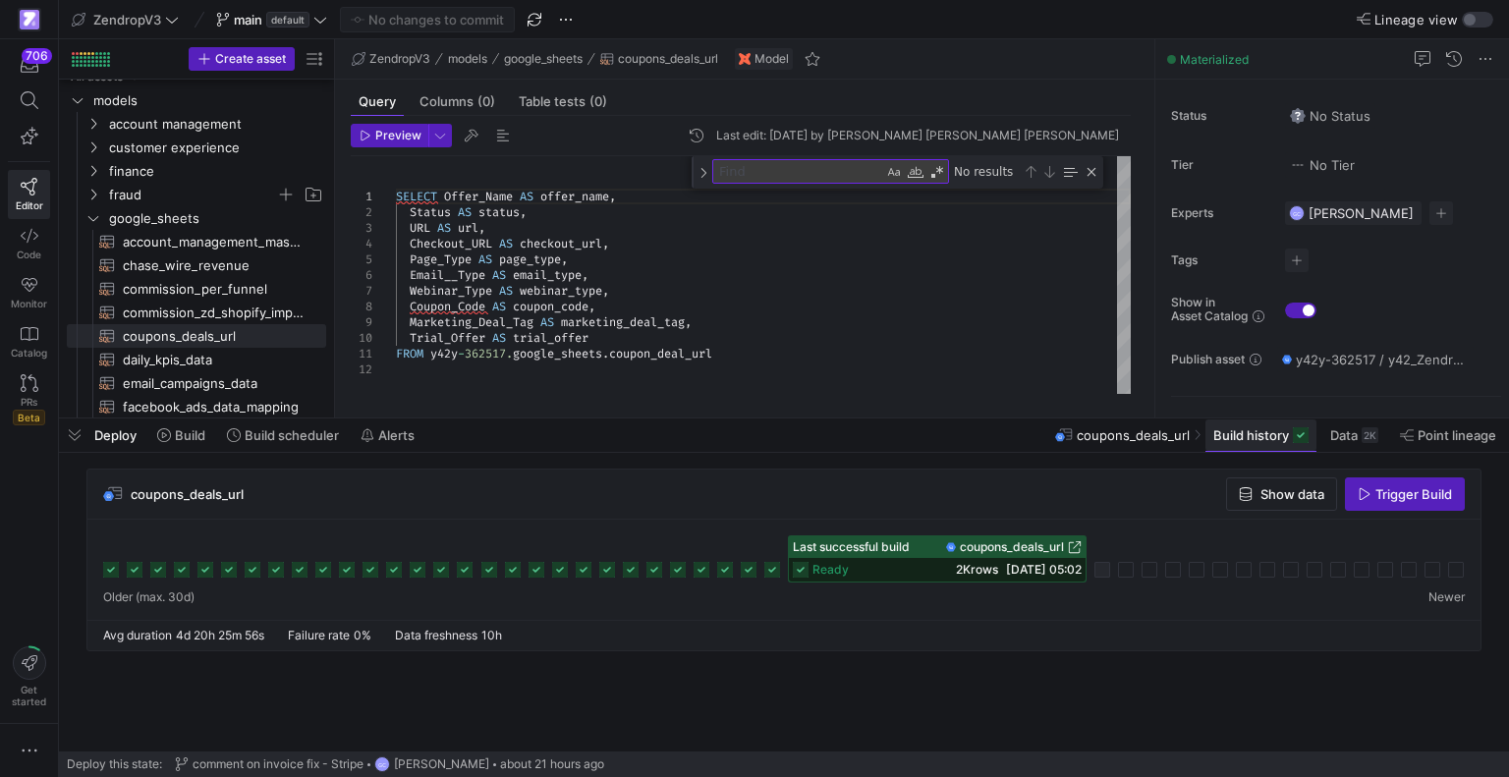
click at [1264, 446] on span at bounding box center [1261, 435] width 111 height 31
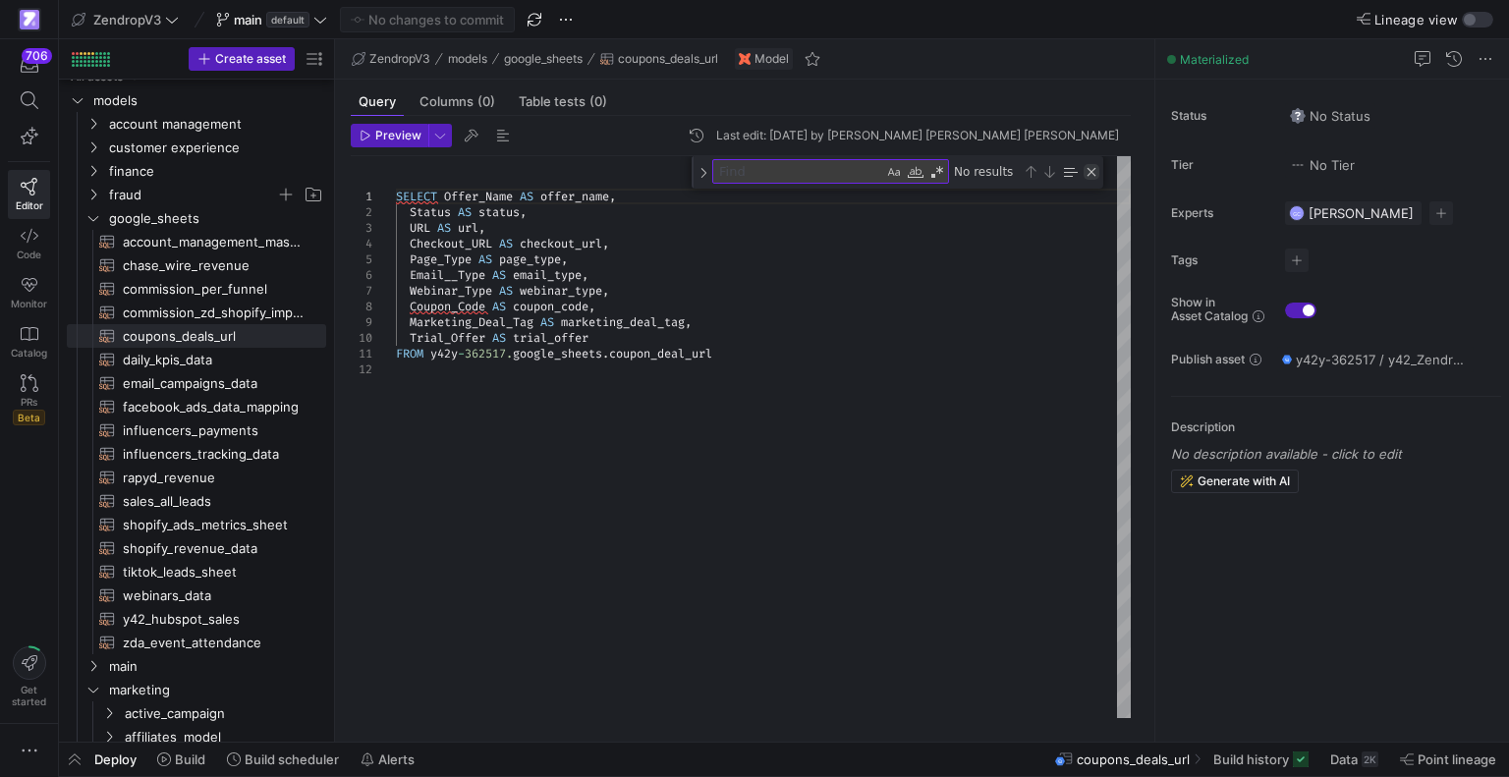
click at [1086, 170] on div "Close (Escape)" at bounding box center [1092, 172] width 16 height 16
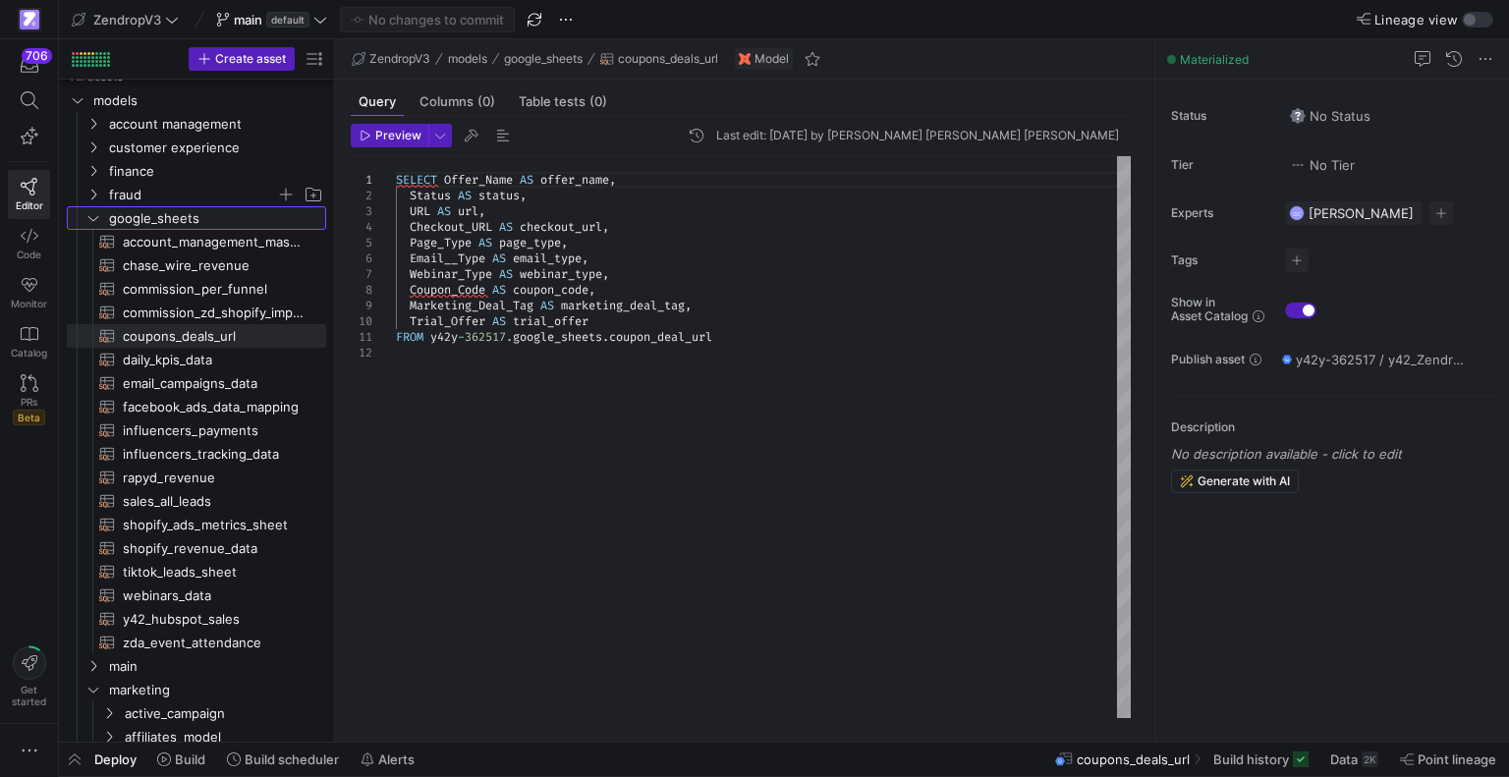
click at [89, 217] on icon "Press SPACE to select this row." at bounding box center [93, 218] width 10 height 5
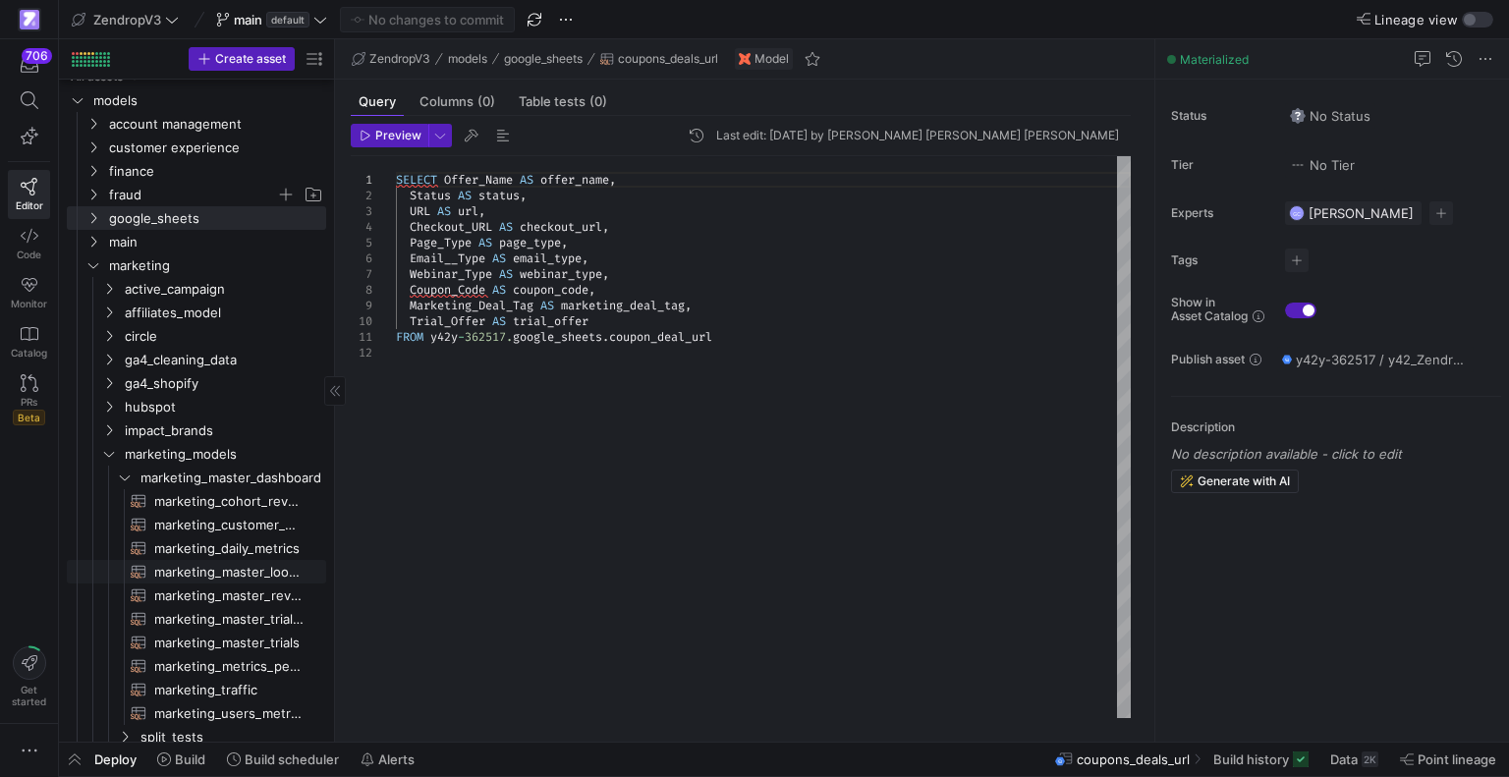
click at [205, 580] on span "marketing_master_lookup​​​​​​​​​​" at bounding box center [228, 572] width 149 height 23
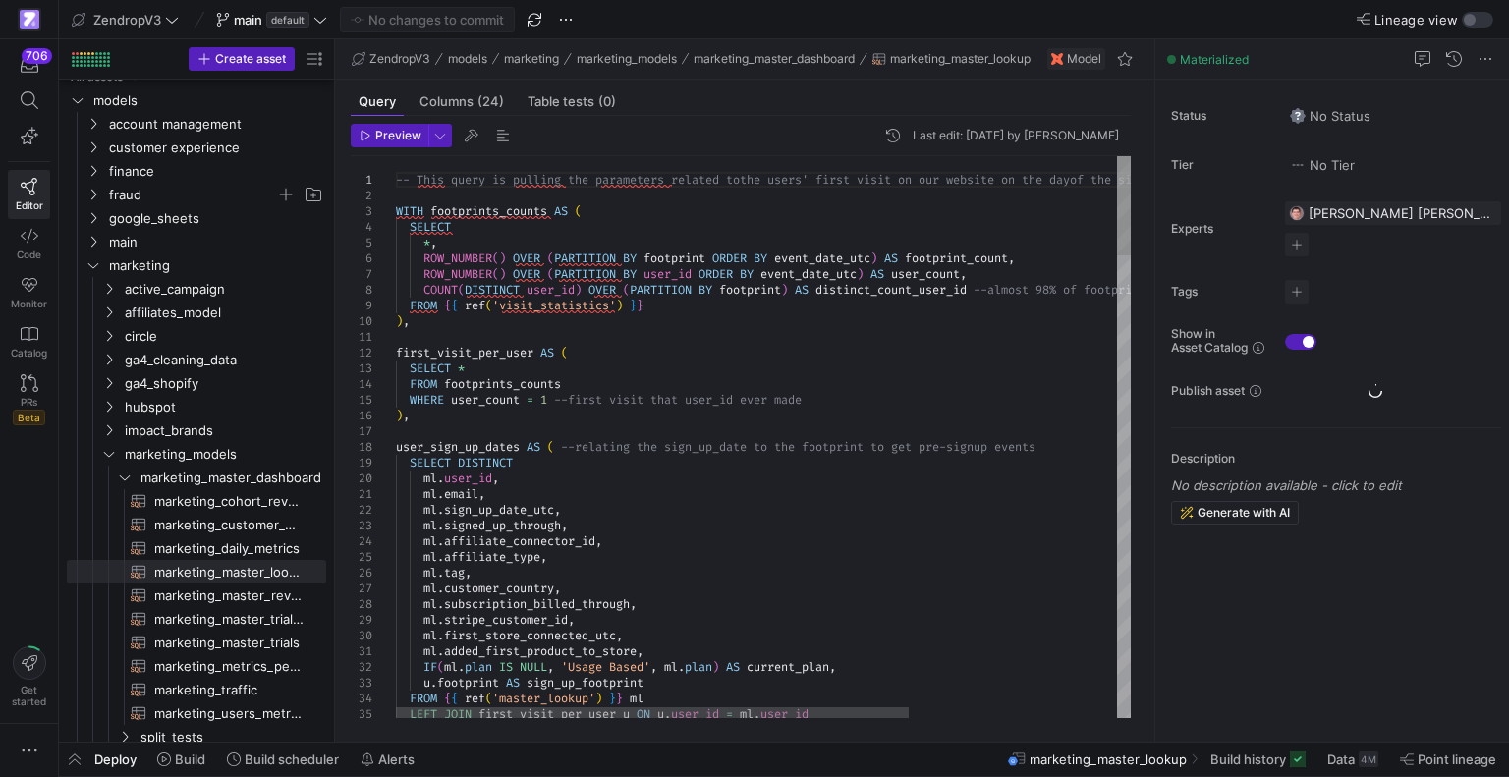
type textarea "[DOMAIN_NAME], [DOMAIN_NAME]_up_date_utc, ml.signed_up_through, ml.affiliate_co…"
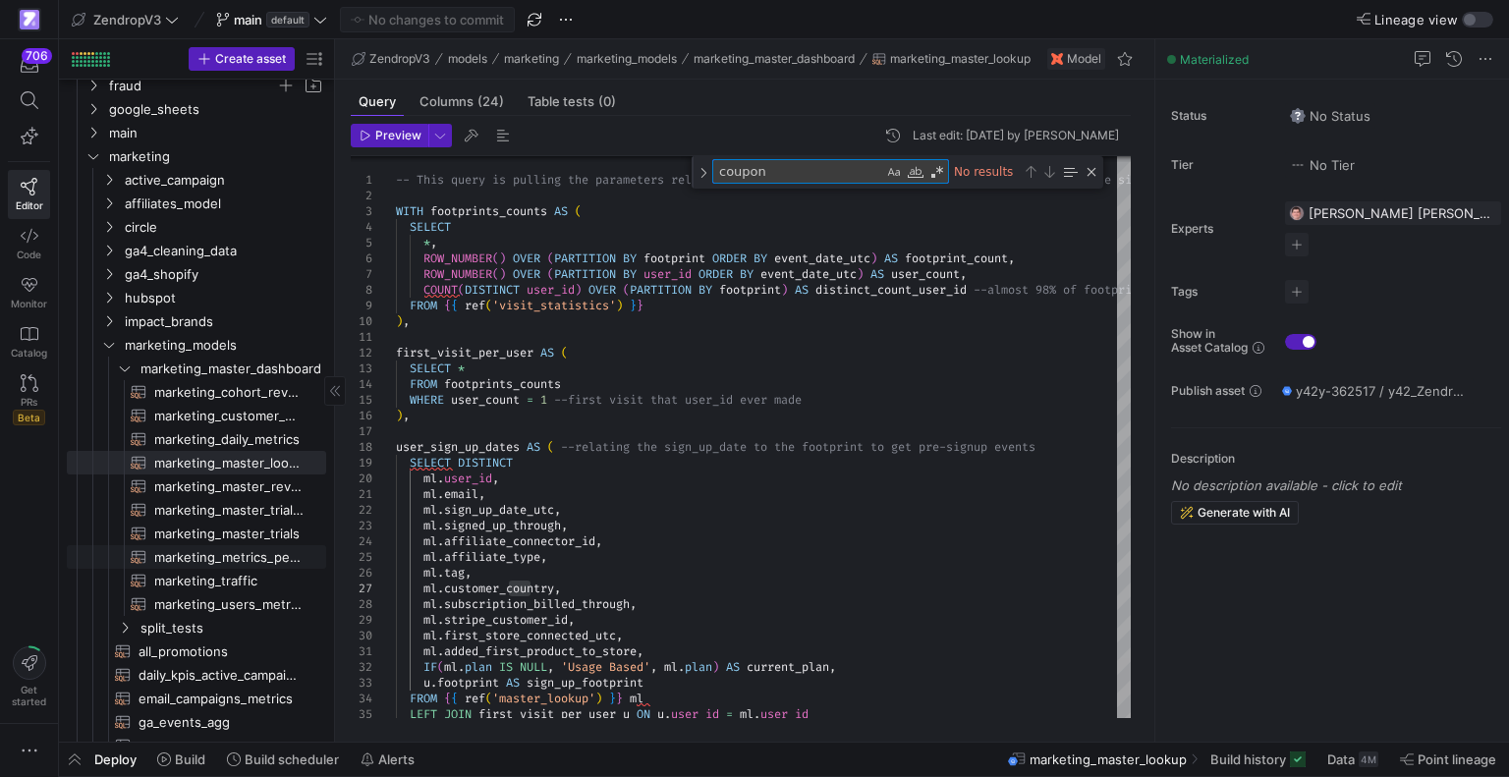
scroll to position [125, 0]
type textarea "coupon"
click at [212, 498] on span "marketing_master_trials_revenue​​​​​​​​​​" at bounding box center [228, 509] width 149 height 23
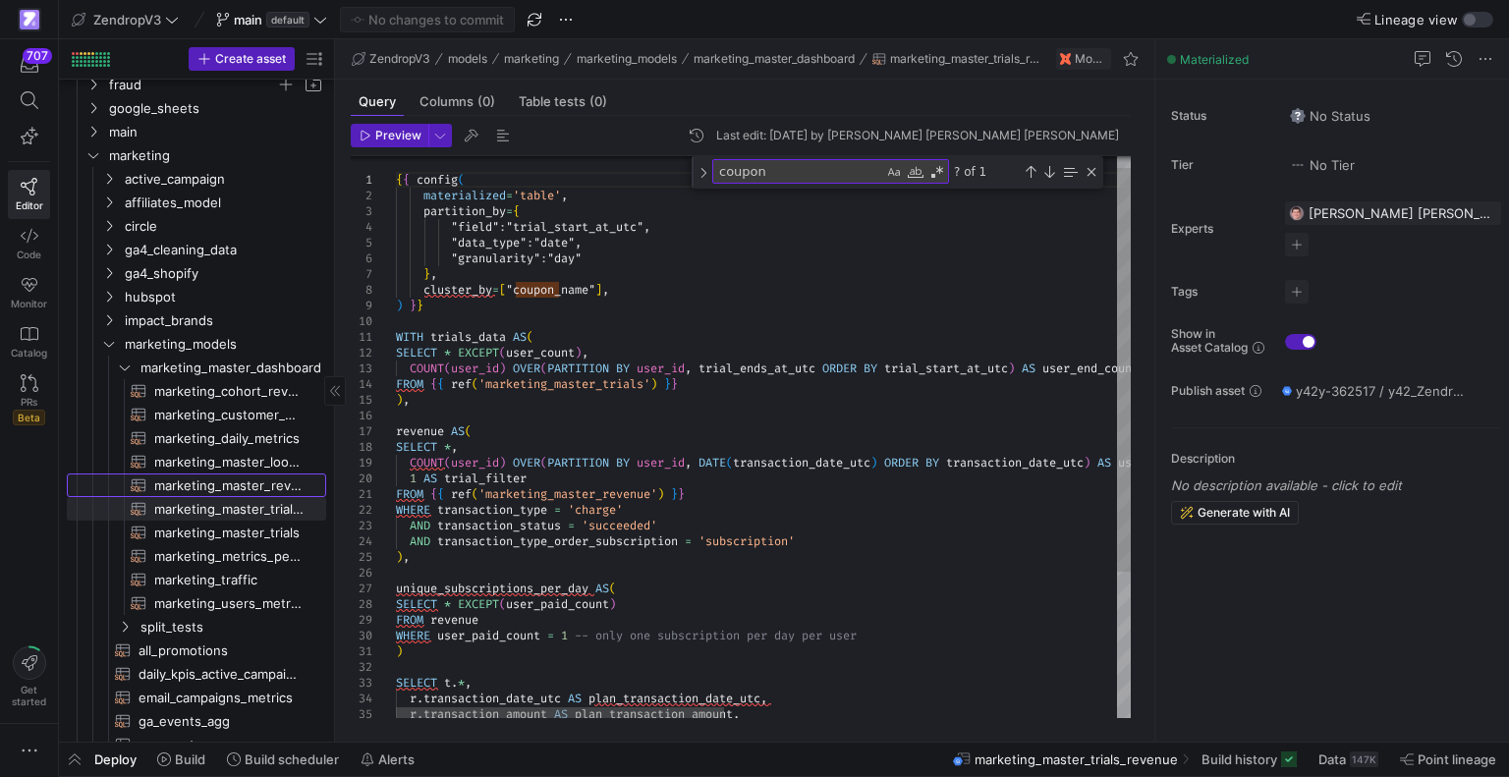
click at [211, 483] on span "marketing_master_revenue​​​​​​​​​​" at bounding box center [228, 486] width 149 height 23
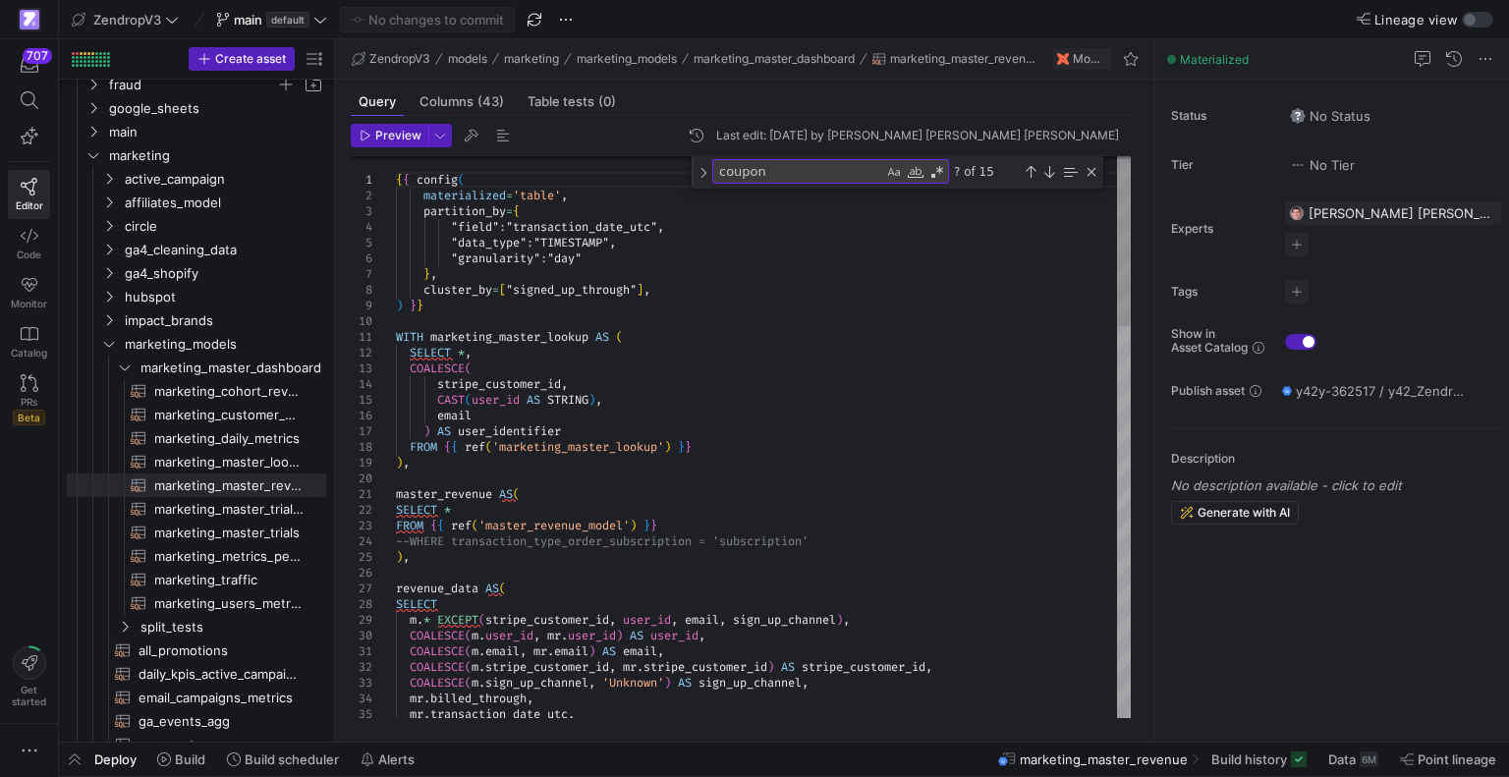
click at [832, 172] on textarea "coupon" at bounding box center [798, 171] width 170 height 23
type textarea "WHERE transaction_type_order_subscription = 'subscription' AND new_or_returning…"
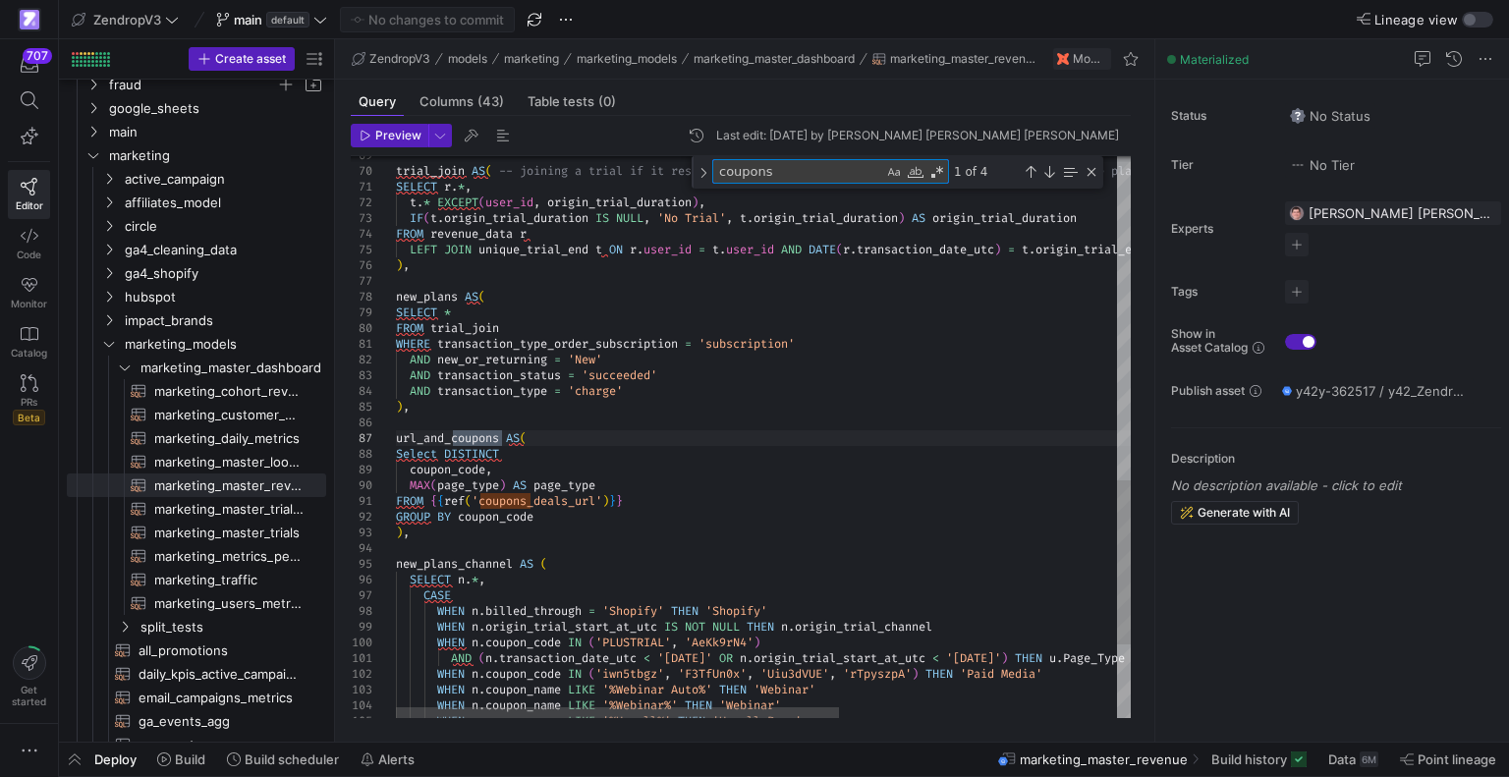
type textarea "coupons"
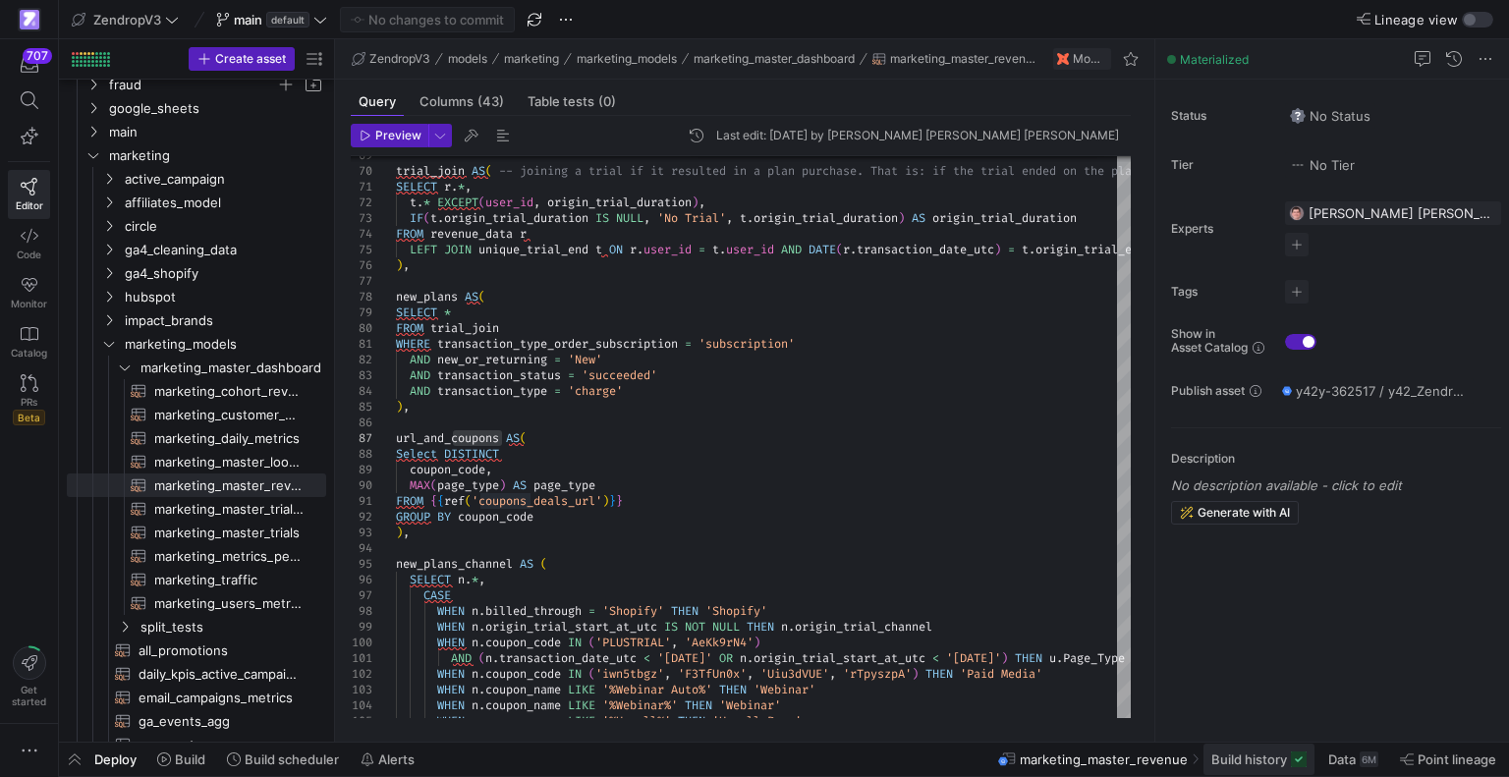
click at [1258, 772] on span at bounding box center [1259, 759] width 111 height 31
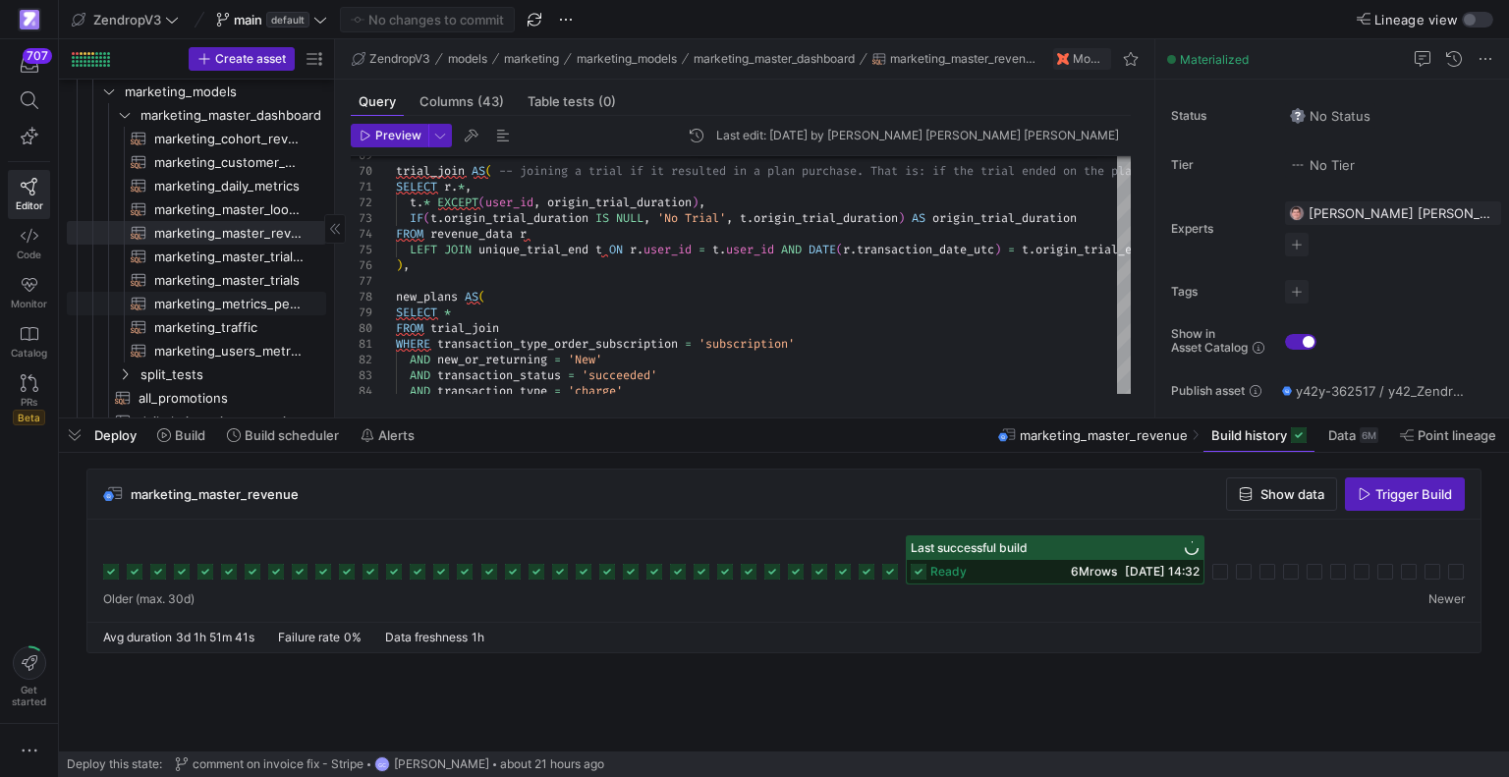
scroll to position [379, 0]
click at [1376, 494] on span "Trigger Build" at bounding box center [1414, 494] width 77 height 16
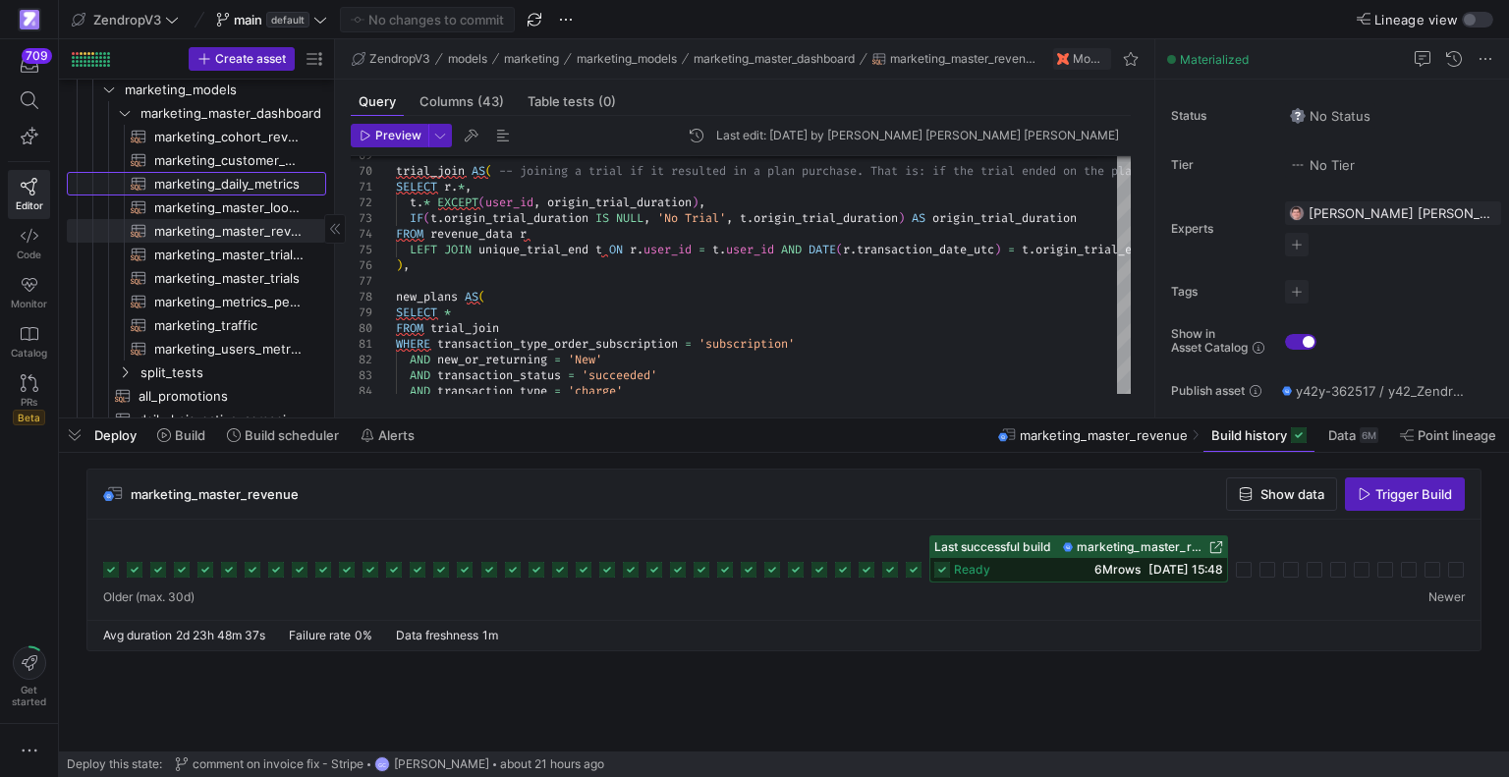
click at [248, 184] on span "marketing_daily_metrics​​​​​​​​​​" at bounding box center [228, 184] width 149 height 23
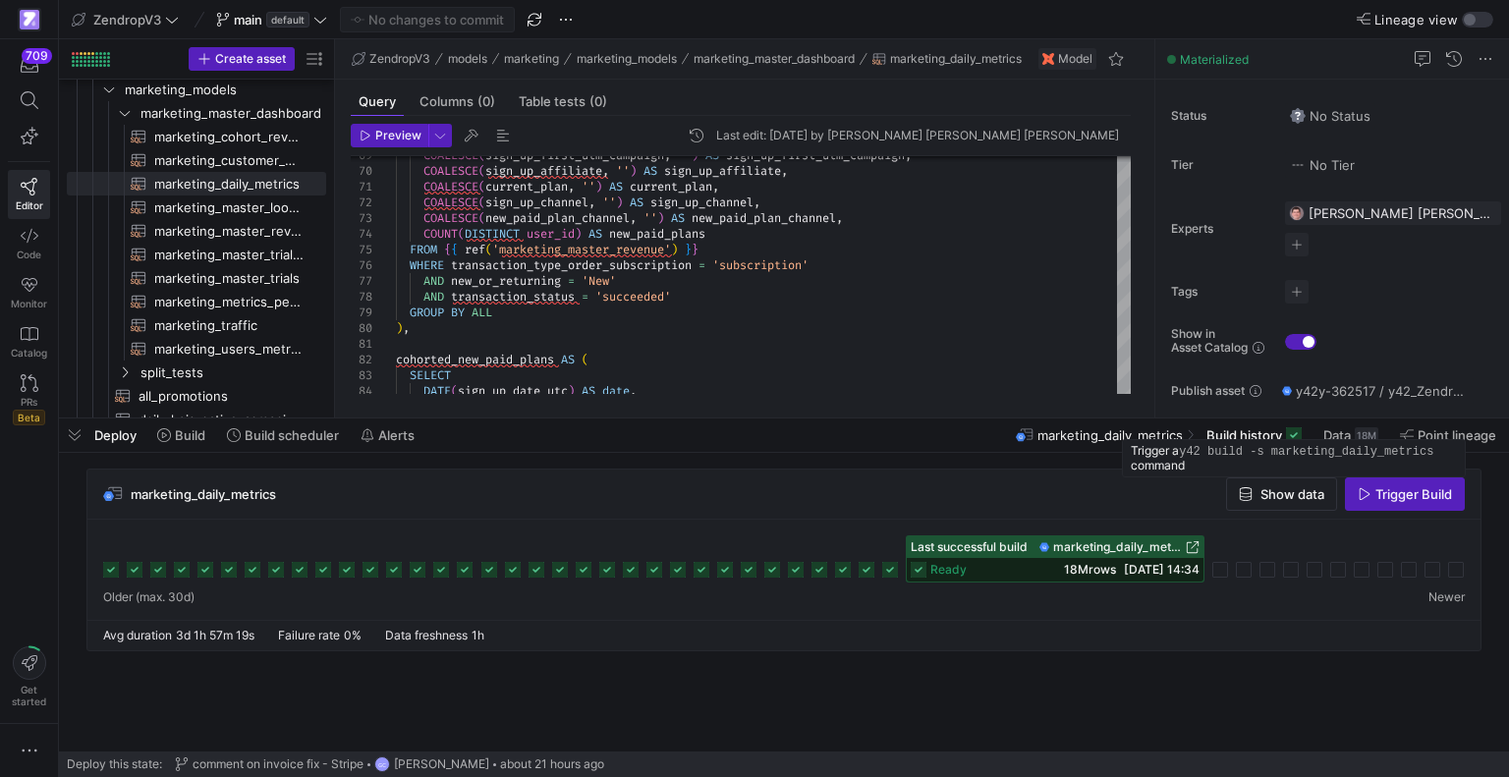
click at [1364, 506] on span "button" at bounding box center [1405, 494] width 118 height 31
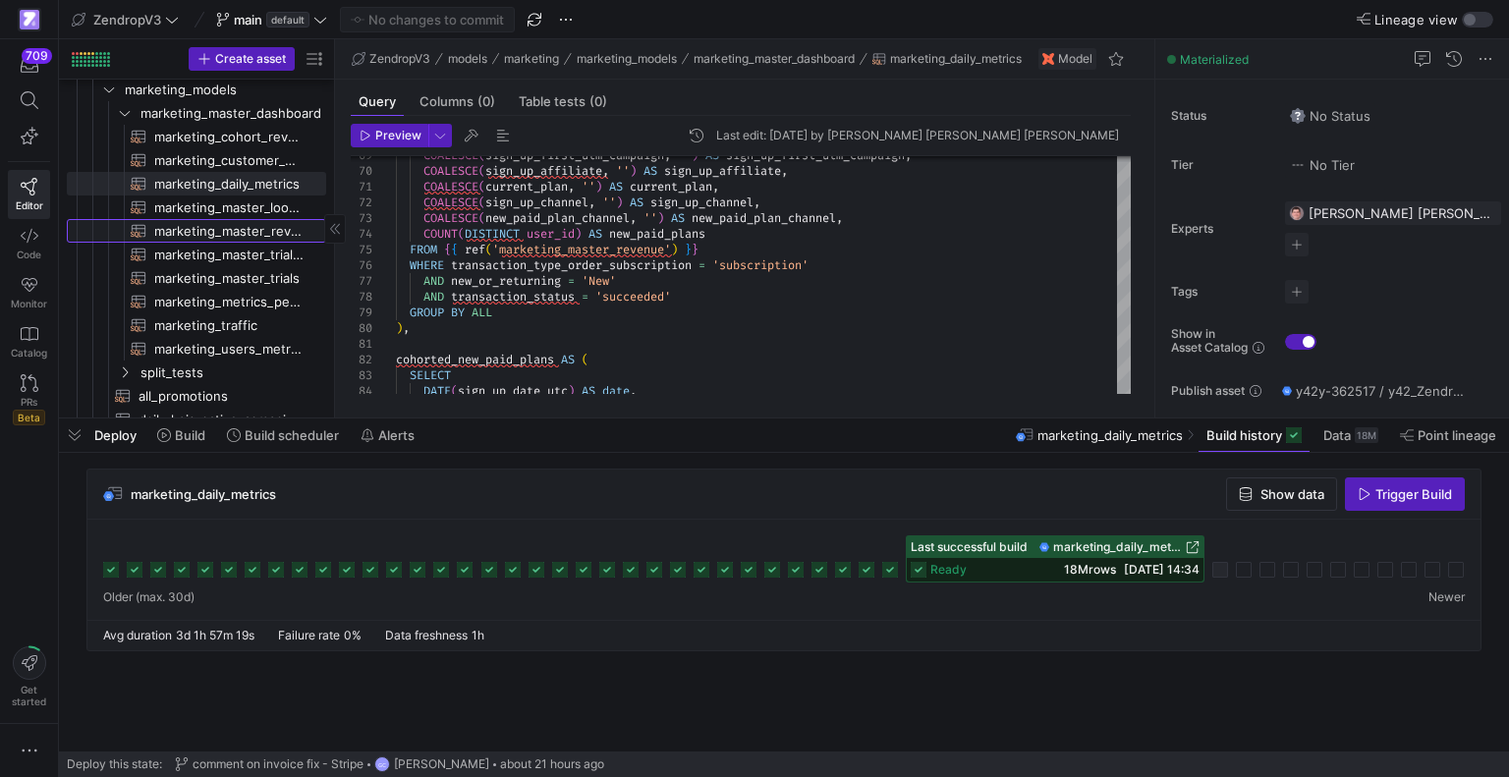
click at [223, 228] on span "marketing_master_revenue​​​​​​​​​​" at bounding box center [228, 231] width 149 height 23
type textarea "{{ config( materialized='table', partition_by={ "field": "transaction_date_utc"…"
